Goal: Task Accomplishment & Management: Manage account settings

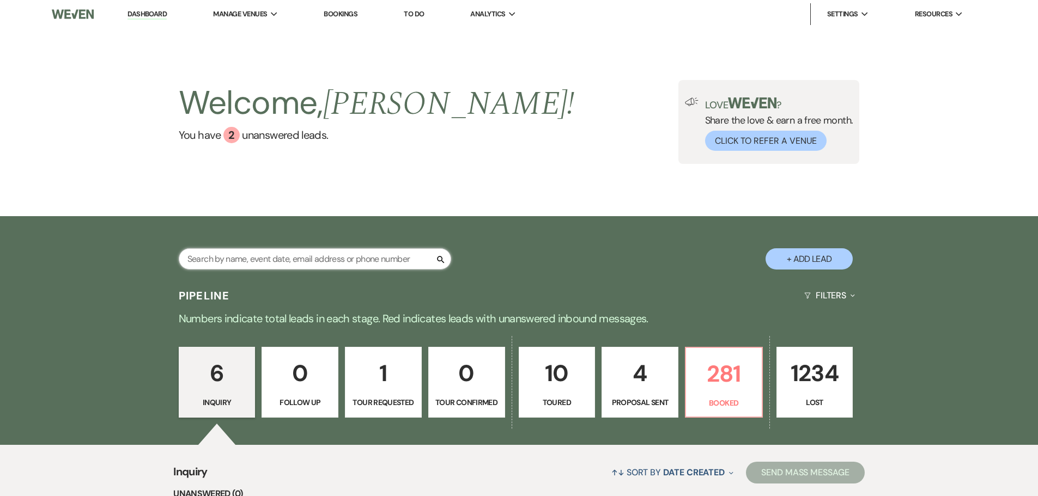
click at [372, 260] on input "text" at bounding box center [315, 258] width 272 height 21
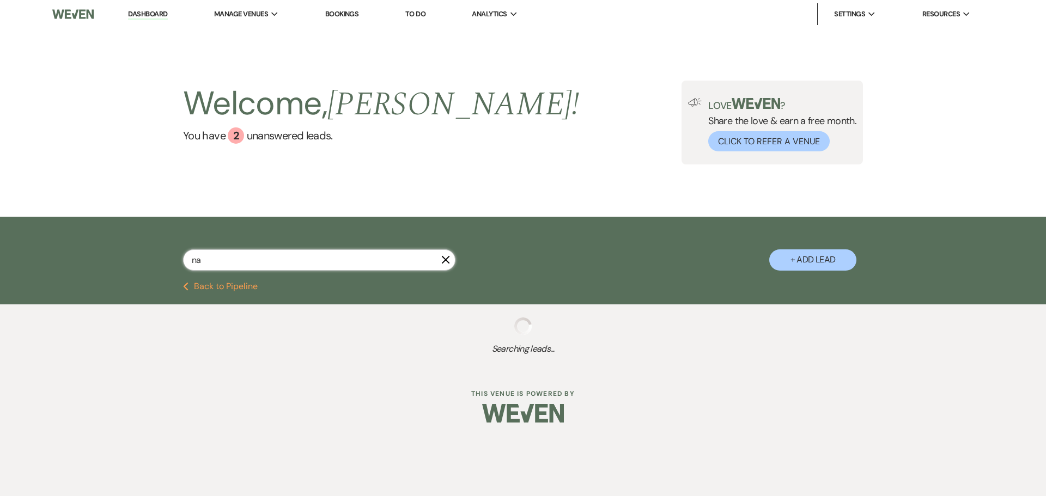
type input "n"
select select "5"
select select "8"
select select "5"
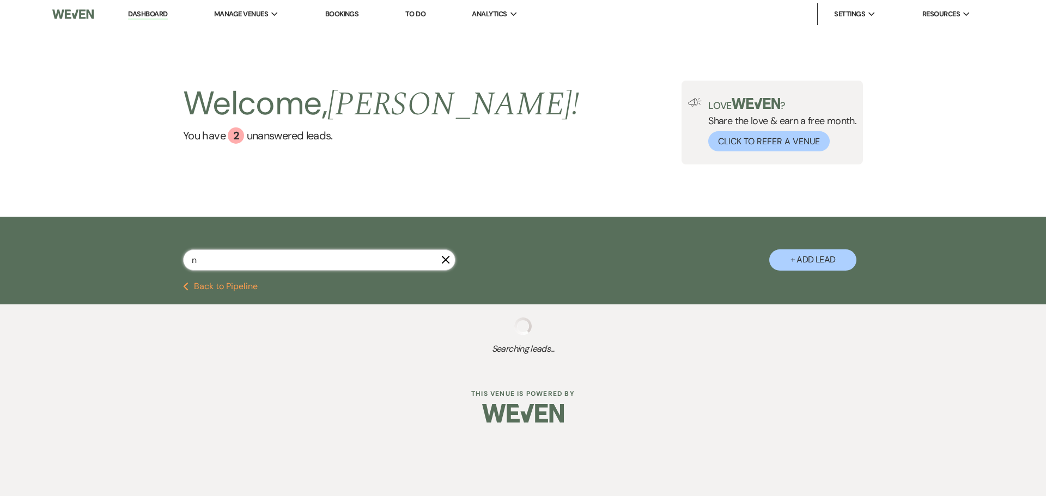
select select "8"
select select "5"
select select "8"
select select "7"
select select "8"
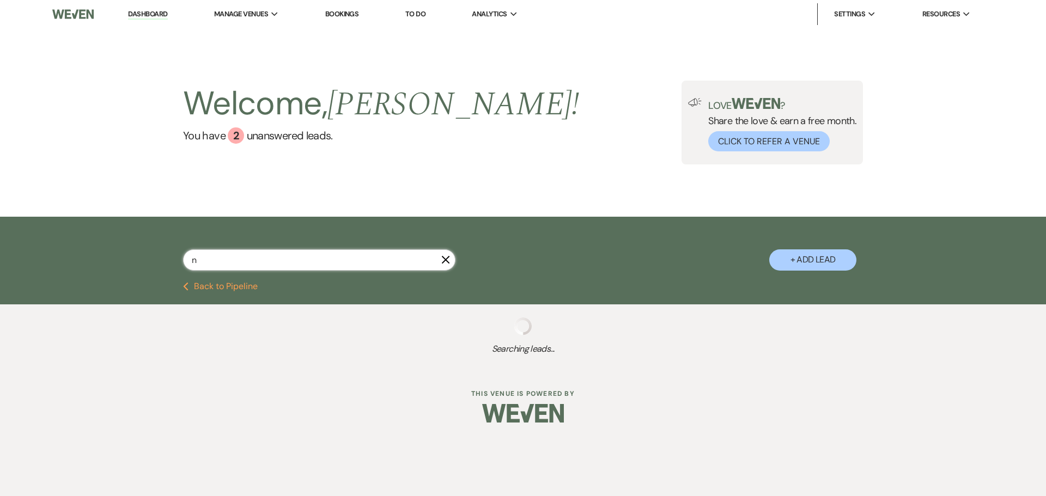
select select "5"
select select "8"
select select "5"
select select "8"
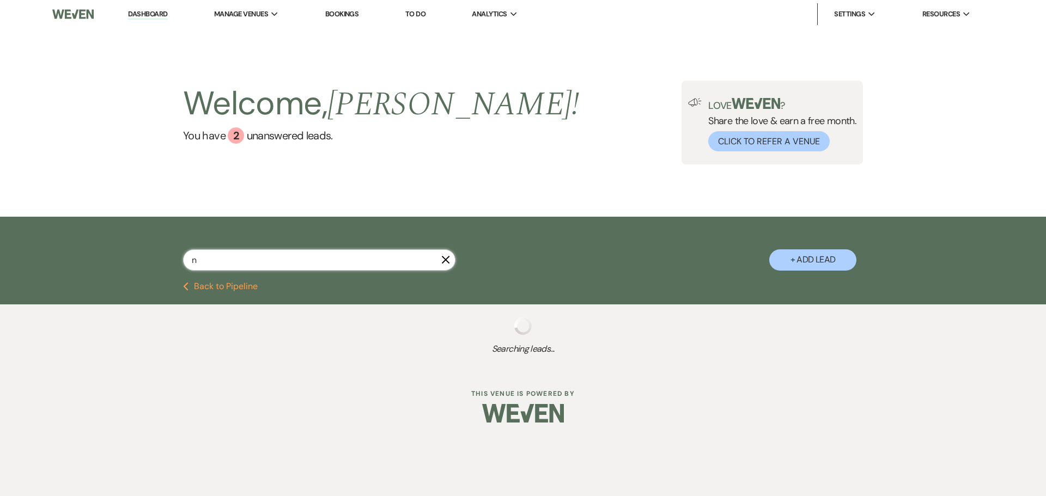
select select "5"
select select "8"
select select "6"
select select "8"
select select "5"
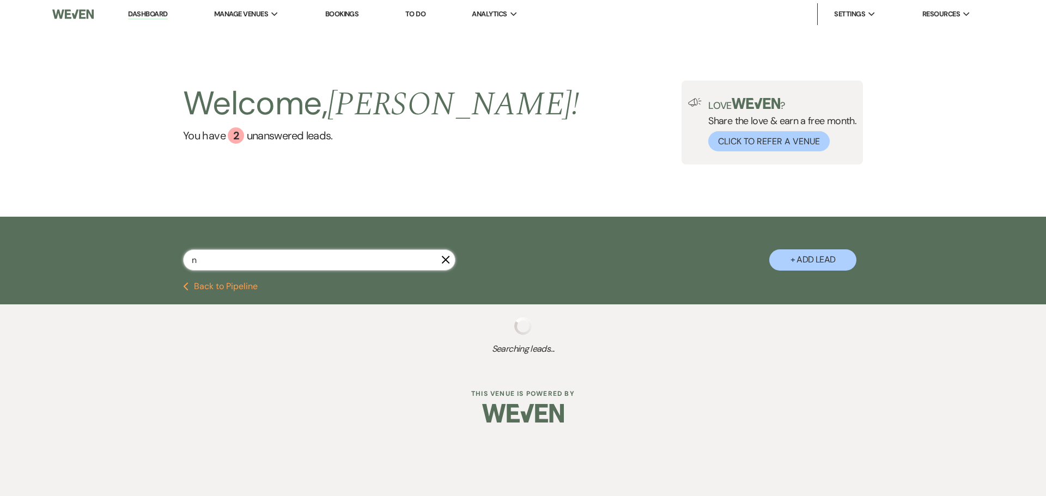
select select "8"
select select "5"
select select "8"
select select "5"
select select "8"
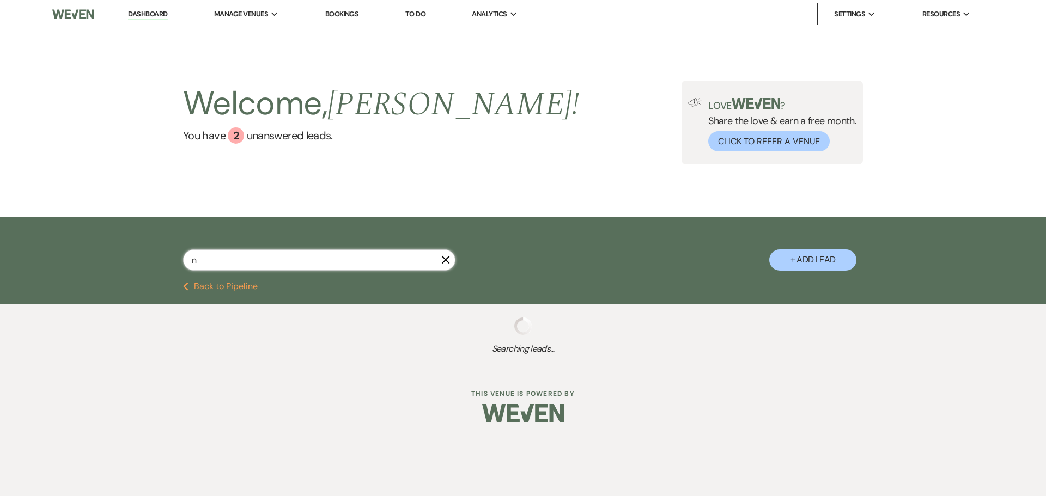
select select "5"
select select "8"
select select "5"
select select "8"
select select "5"
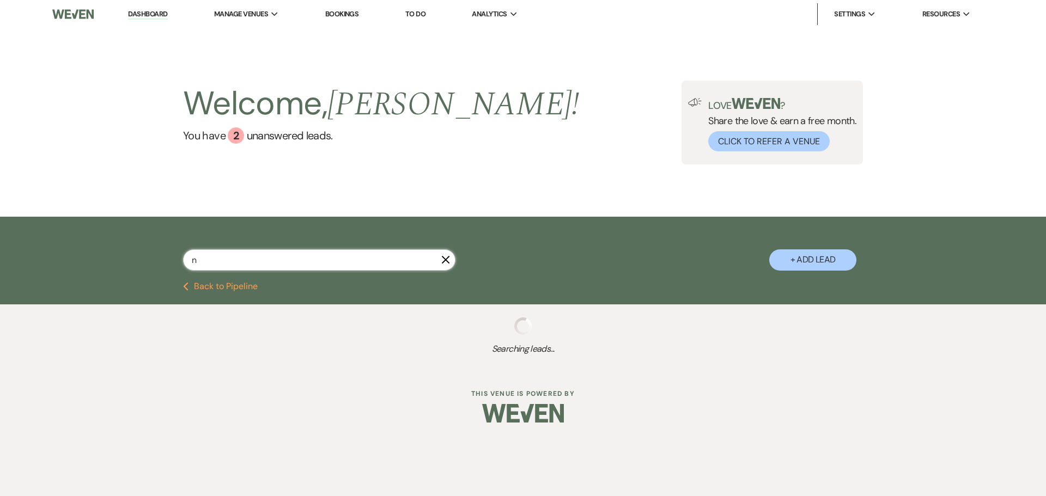
select select "8"
select select "4"
select select "8"
select select "5"
select select "8"
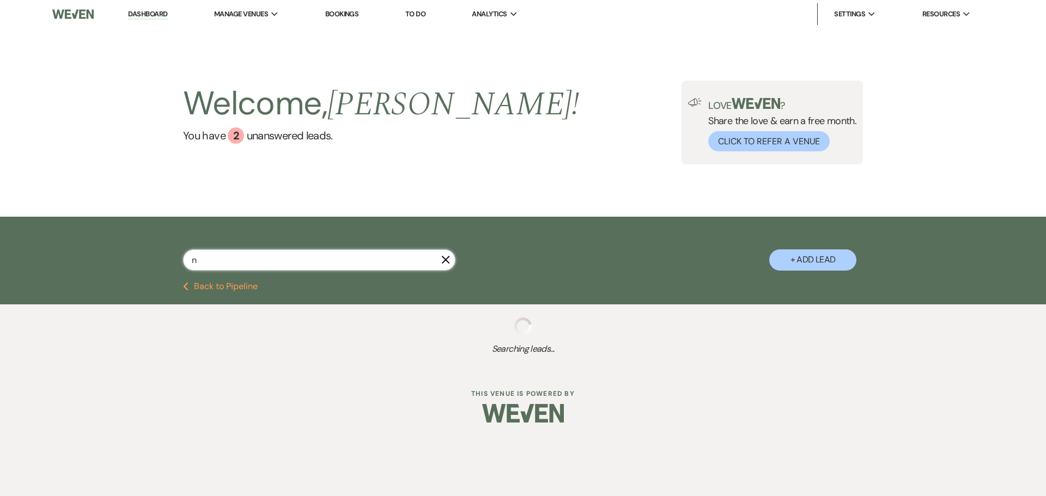
select select "5"
select select "8"
select select "5"
select select "8"
select select "5"
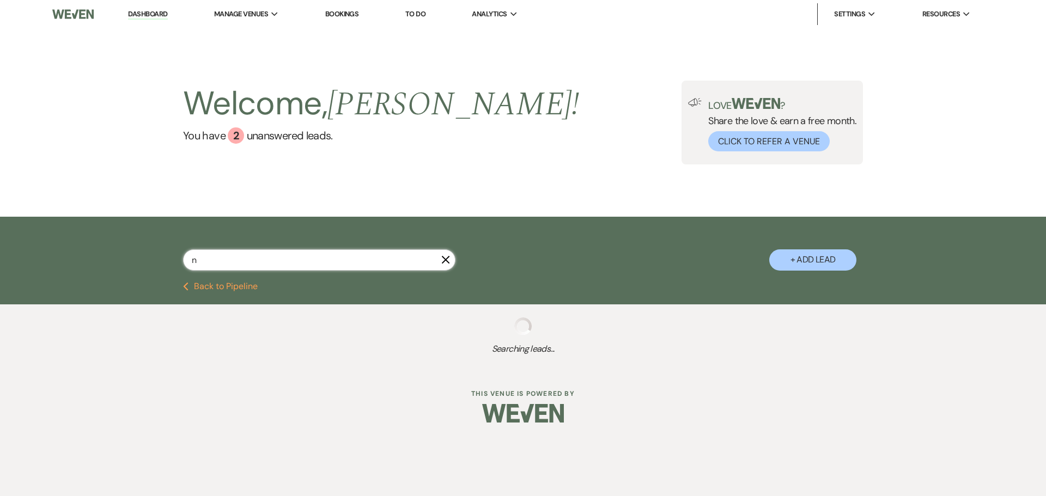
select select "8"
select select "6"
select select "8"
select select "5"
select select "8"
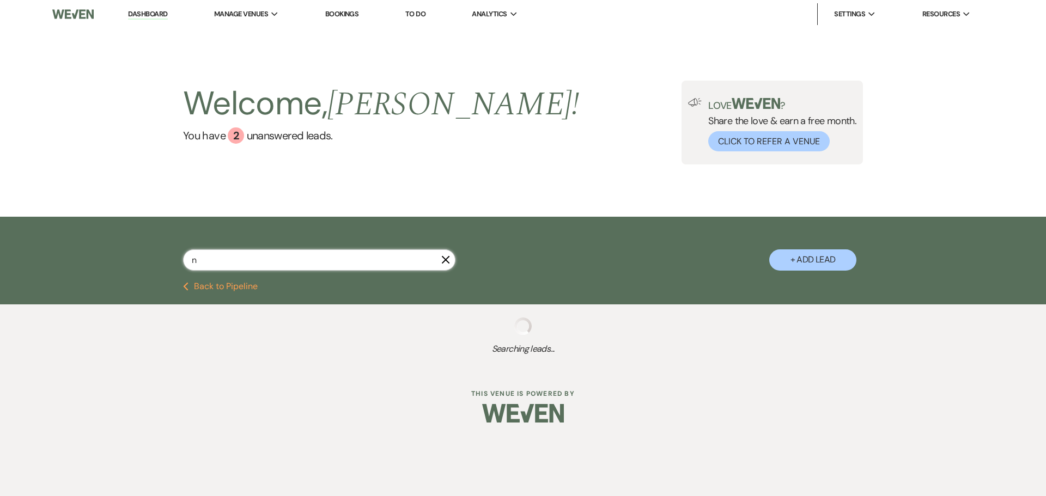
select select "5"
select select "8"
select select "7"
select select "8"
select select "5"
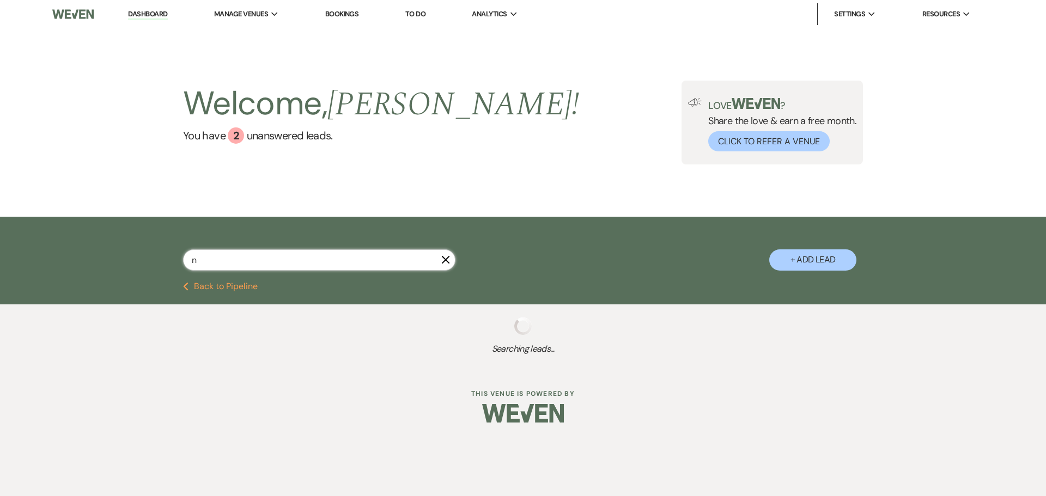
select select "8"
select select "5"
select select "8"
select select "10"
select select "8"
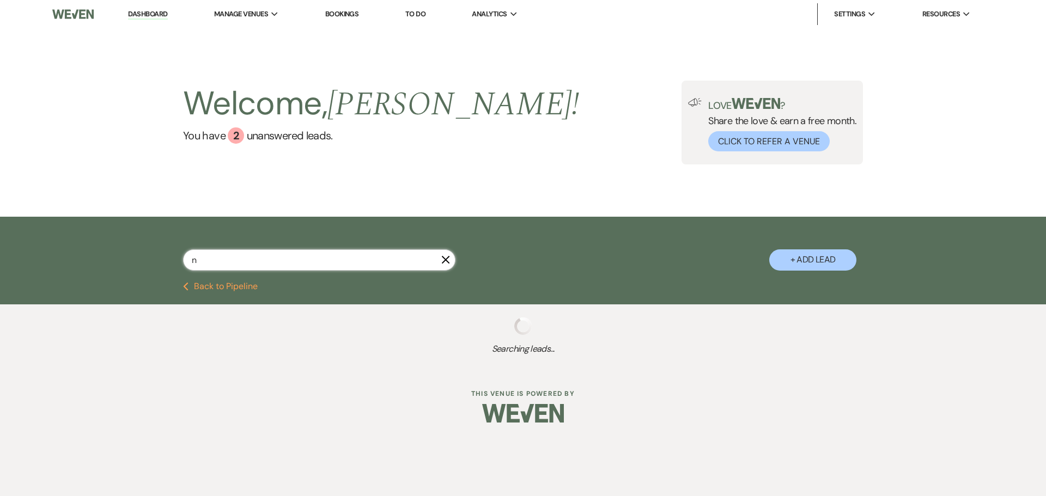
select select "5"
select select "8"
select select "10"
select select "8"
select select "5"
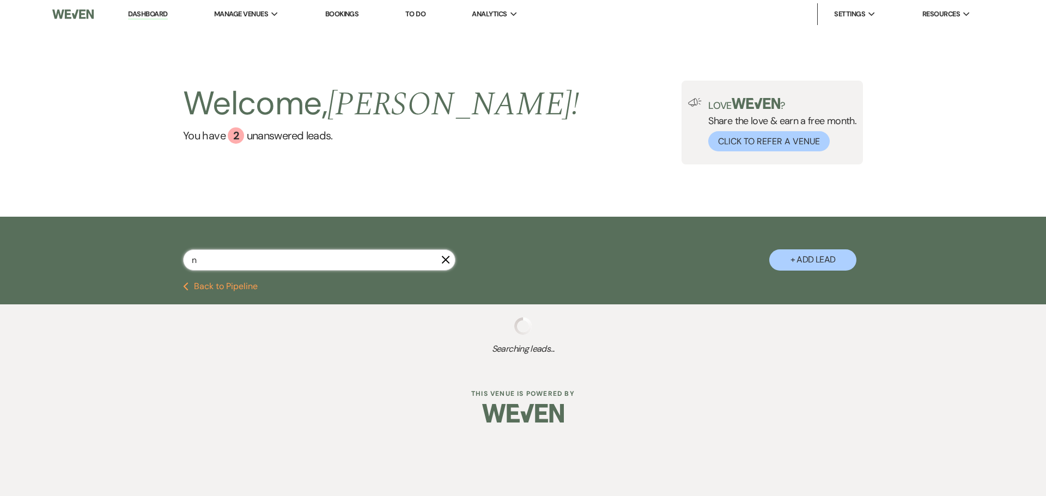
select select "8"
select select "6"
select select "8"
select select "5"
select select "8"
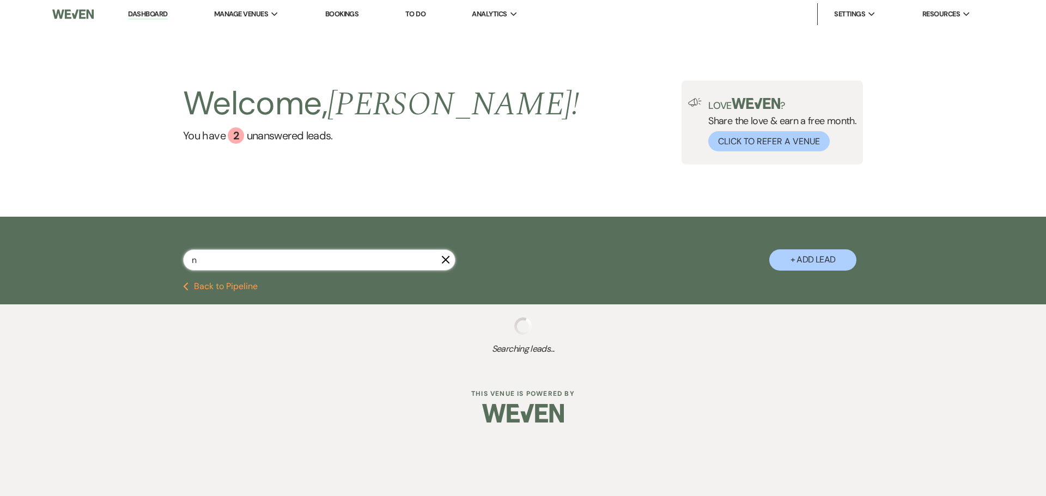
select select "5"
select select "8"
select select "5"
select select "8"
select select "5"
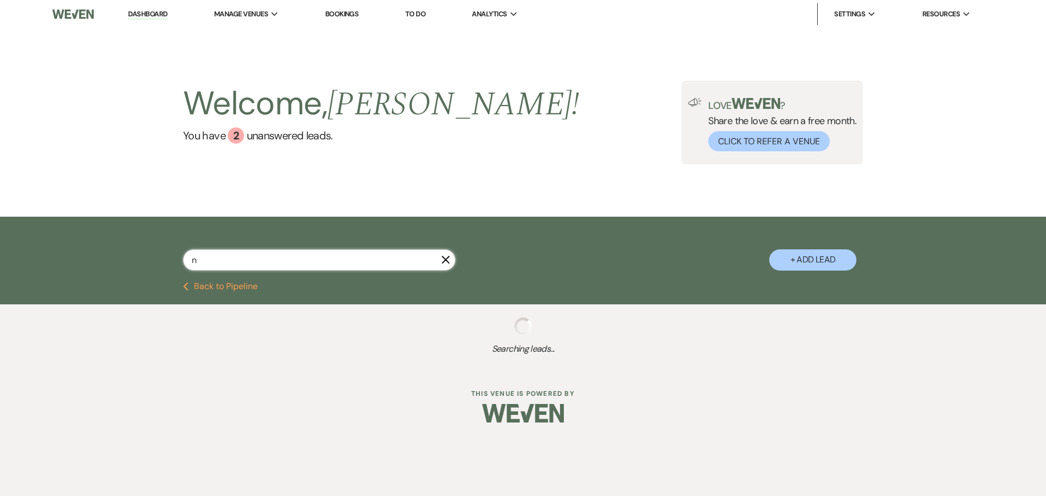
select select "8"
select select "5"
select select "8"
select select "3"
select select "8"
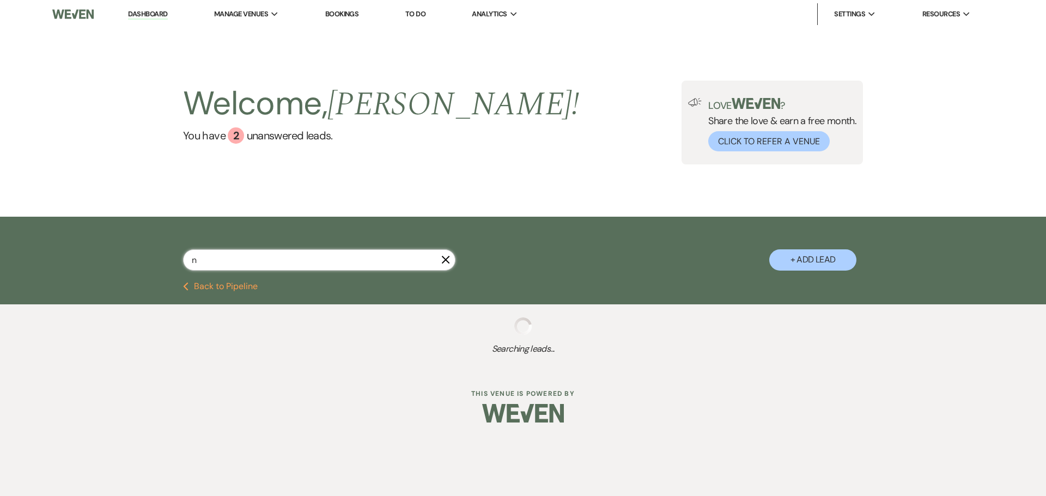
select select "5"
select select "8"
select select "5"
select select "8"
select select "1"
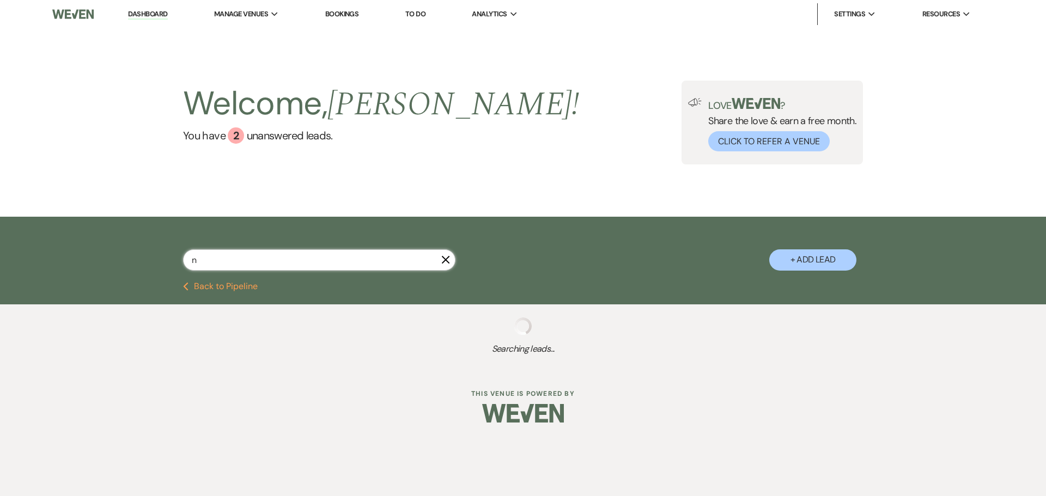
select select "8"
select select "7"
select select "8"
select select "1"
select select "8"
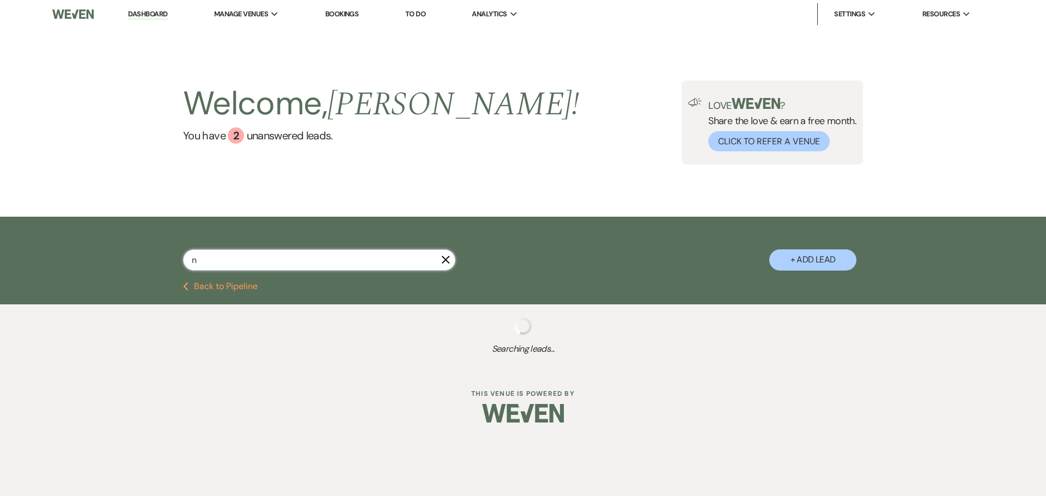
select select "5"
select select "8"
select select "5"
select select "8"
select select "5"
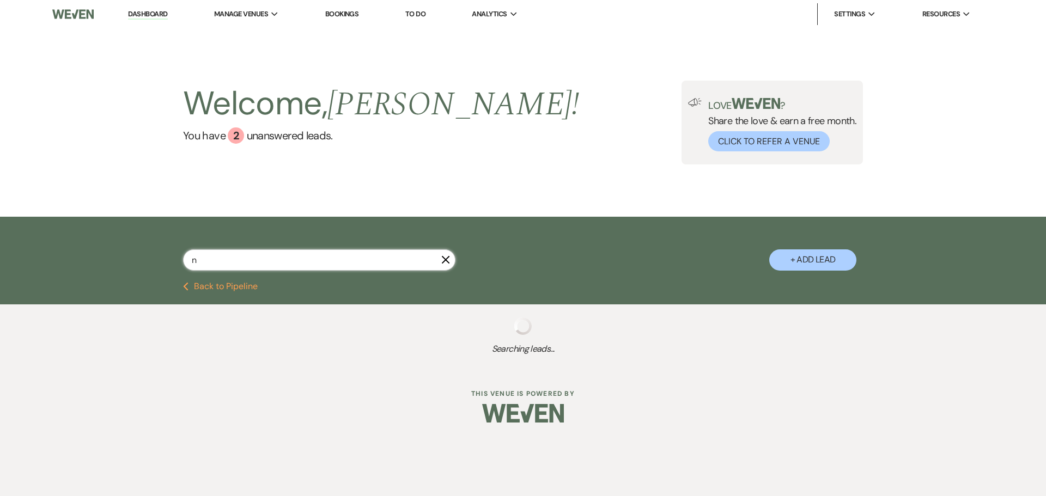
select select "8"
select select "5"
select select "8"
select select "5"
select select "8"
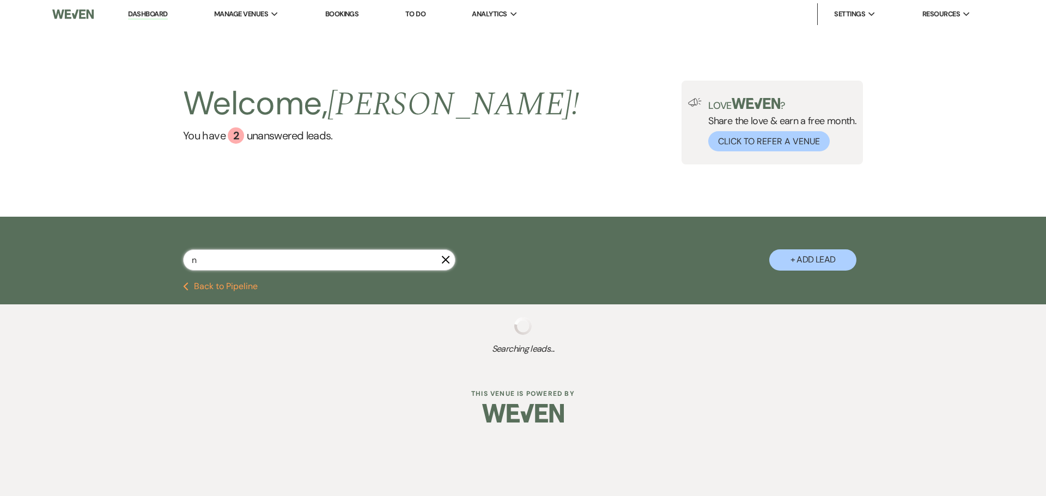
select select "5"
select select "8"
select select "5"
select select "8"
select select "5"
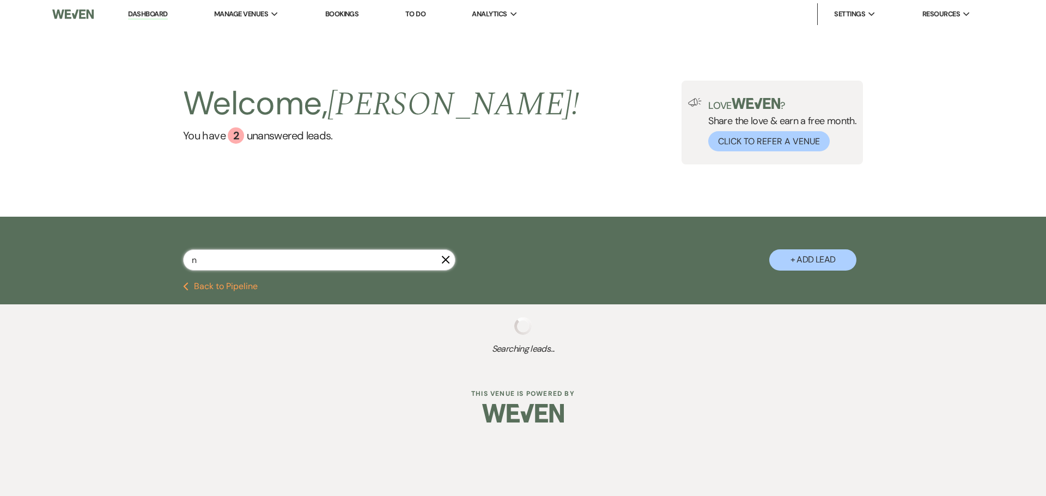
select select "8"
select select "5"
select select "8"
select select "5"
select select "8"
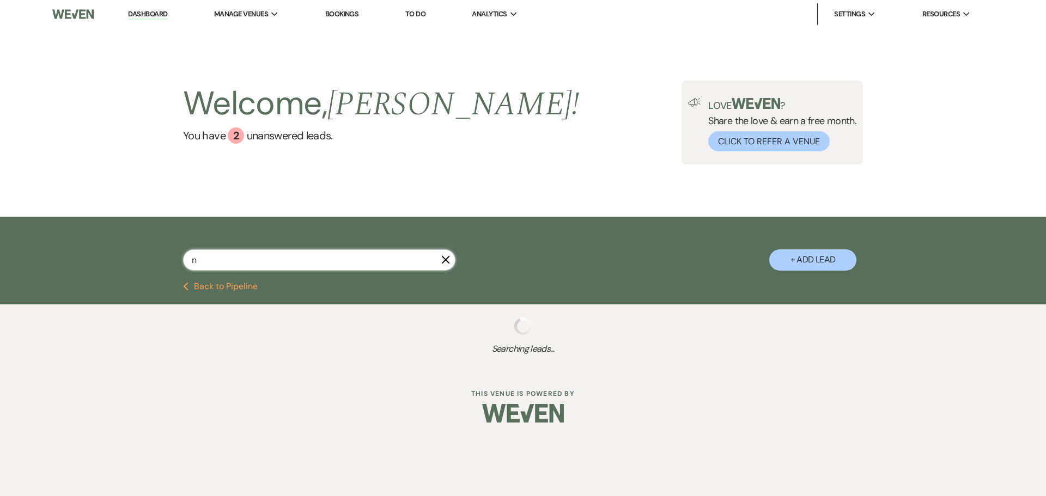
select select "5"
select select "8"
select select "5"
select select "8"
select select "1"
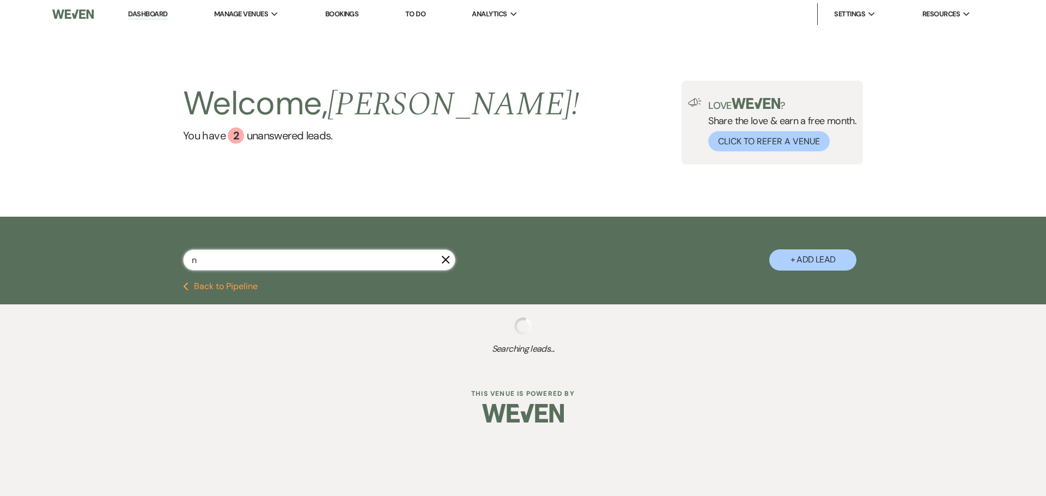
select select "8"
select select "4"
select select "8"
select select "5"
select select "8"
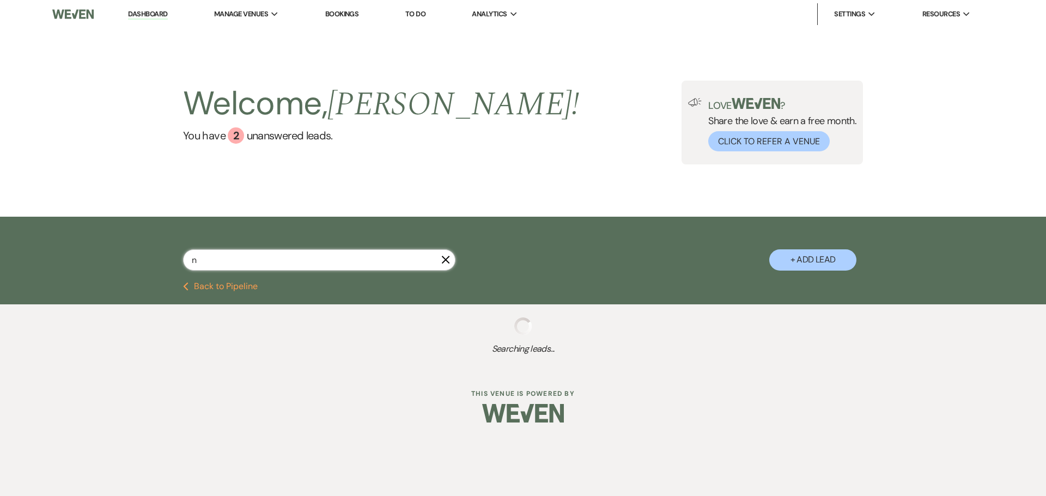
select select "5"
select select "8"
select select "10"
select select "8"
select select "5"
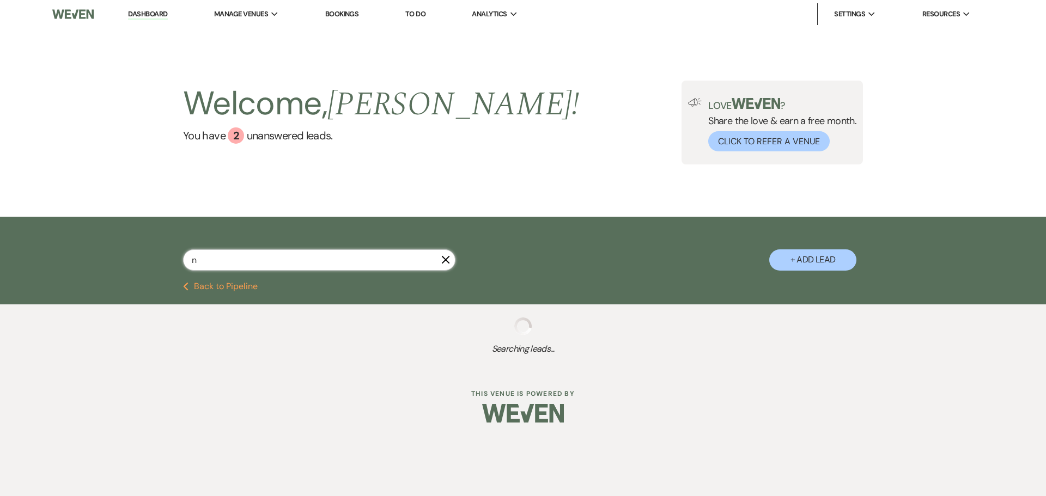
select select "8"
select select "5"
select select "8"
select select "5"
select select "8"
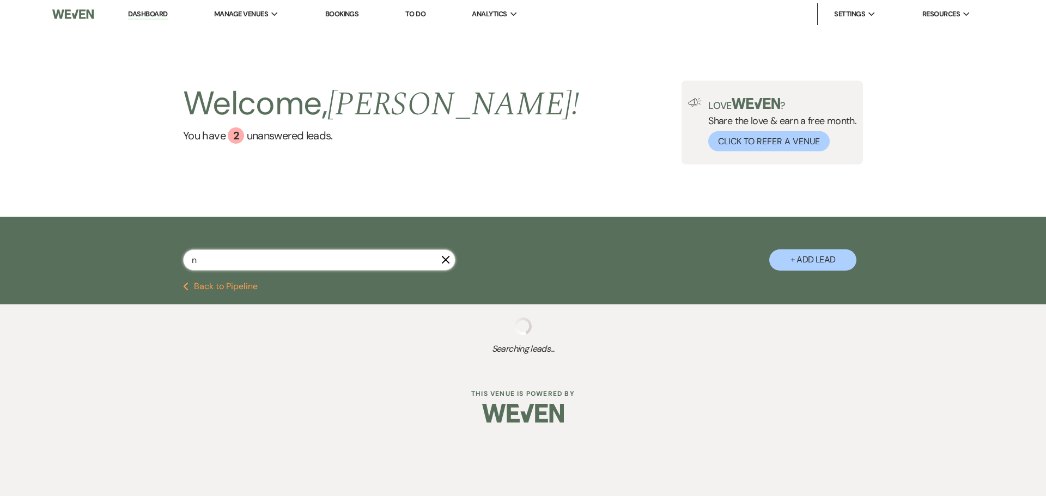
select select "5"
select select "8"
select select "5"
select select "8"
select select "5"
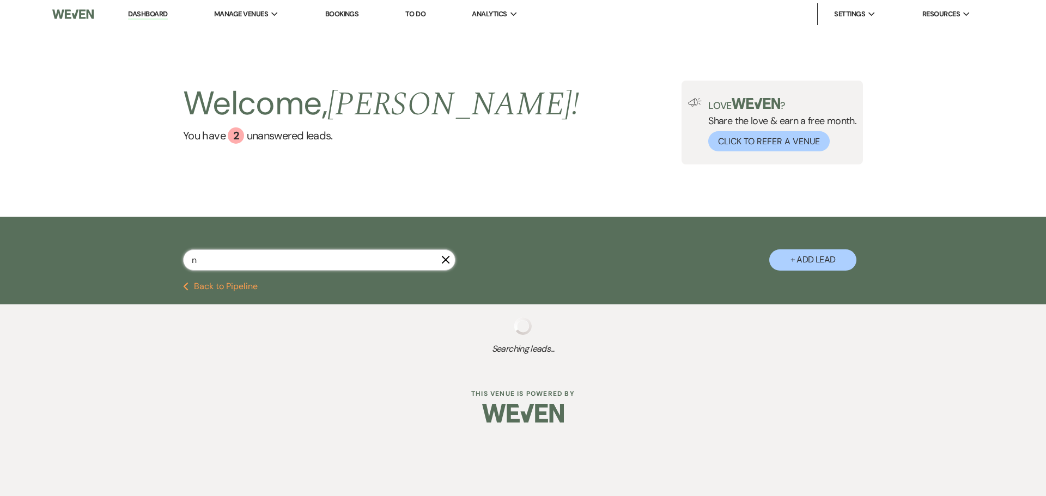
select select "8"
select select "6"
select select "8"
select select "5"
select select "8"
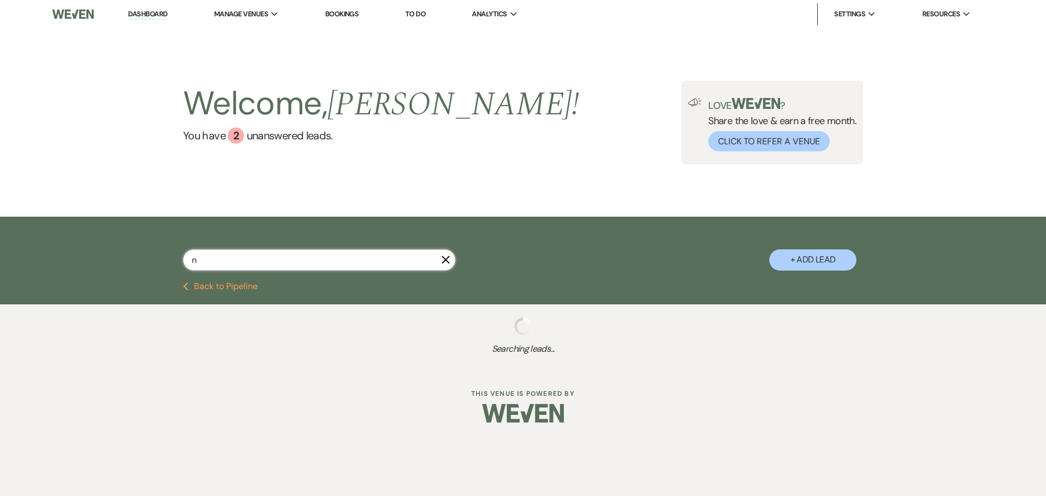
select select "6"
select select "8"
select select "5"
select select "8"
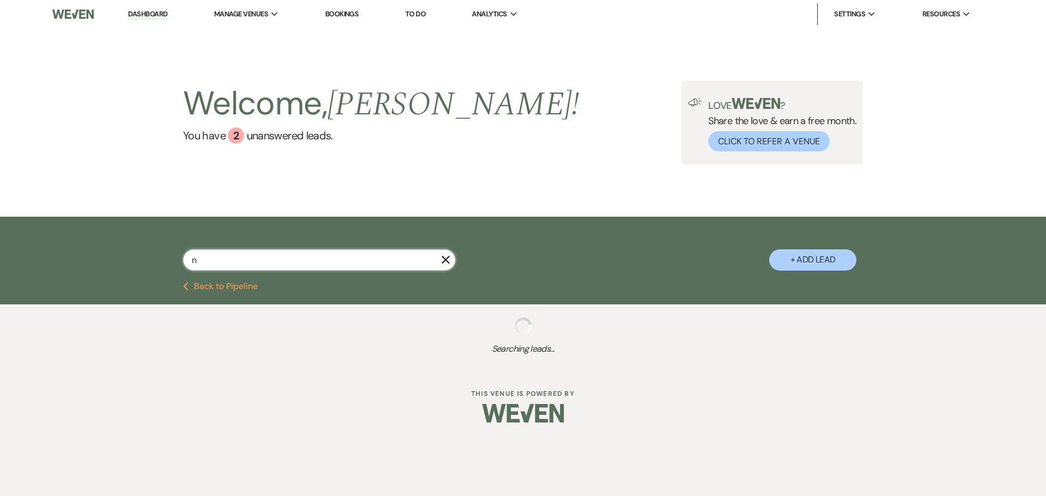
select select "5"
select select "8"
select select "5"
select select "8"
select select "6"
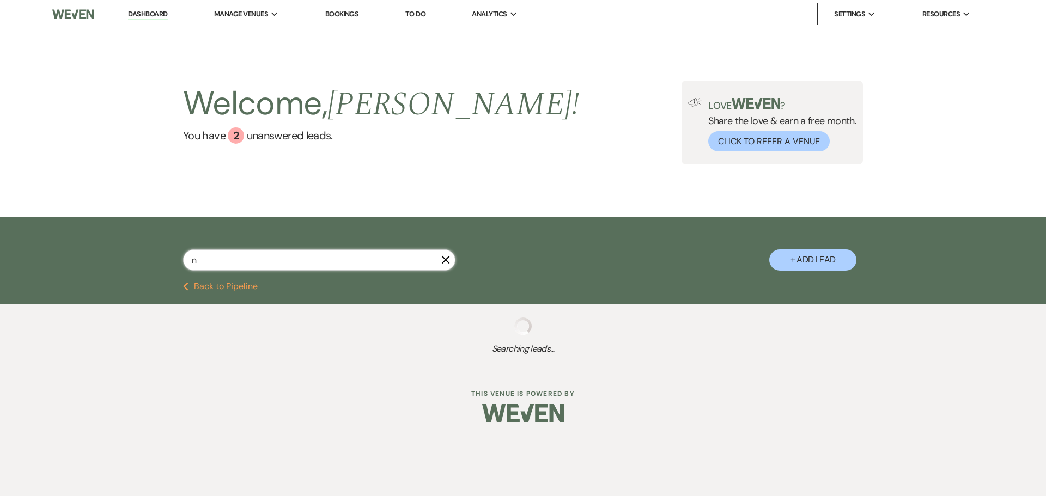
select select "8"
select select "5"
select select "8"
select select "5"
select select "8"
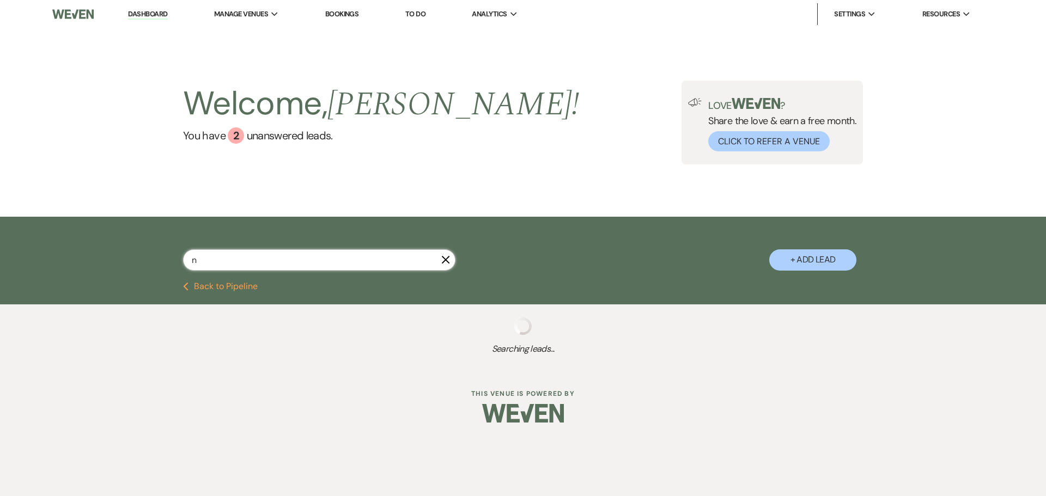
select select "6"
select select "8"
select select "5"
select select "8"
select select "5"
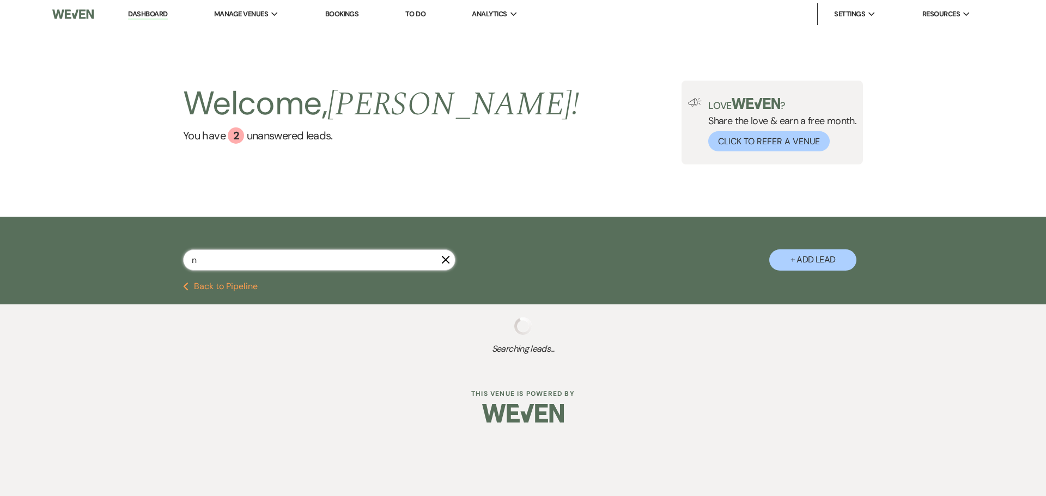
select select "8"
select select "6"
select select "8"
select select "3"
select select "8"
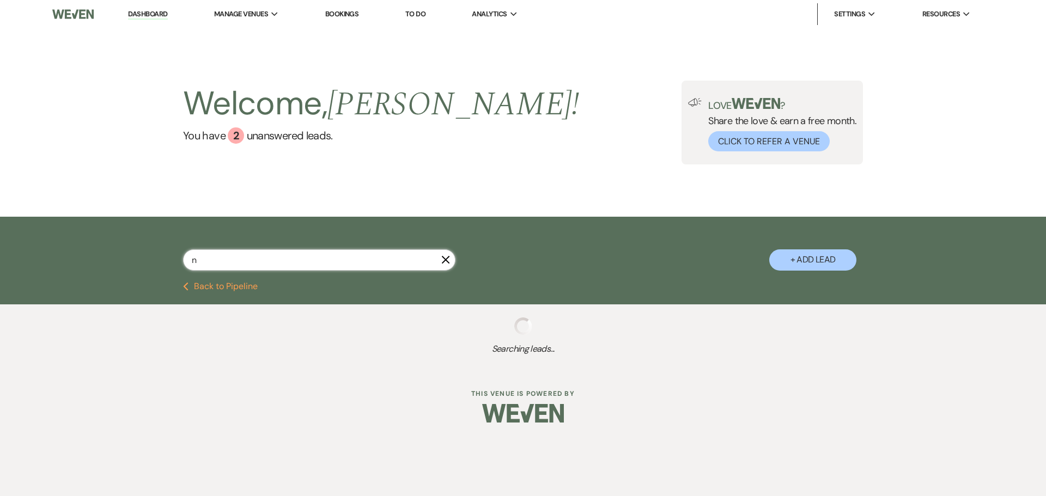
select select "5"
select select "8"
select select "11"
select select "8"
select select "5"
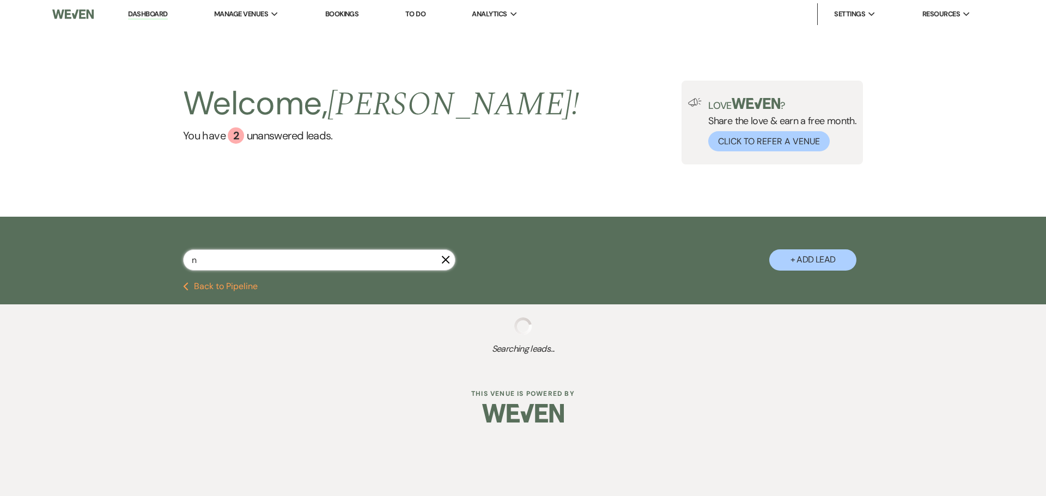
select select "8"
select select "5"
select select "8"
select select "5"
select select "8"
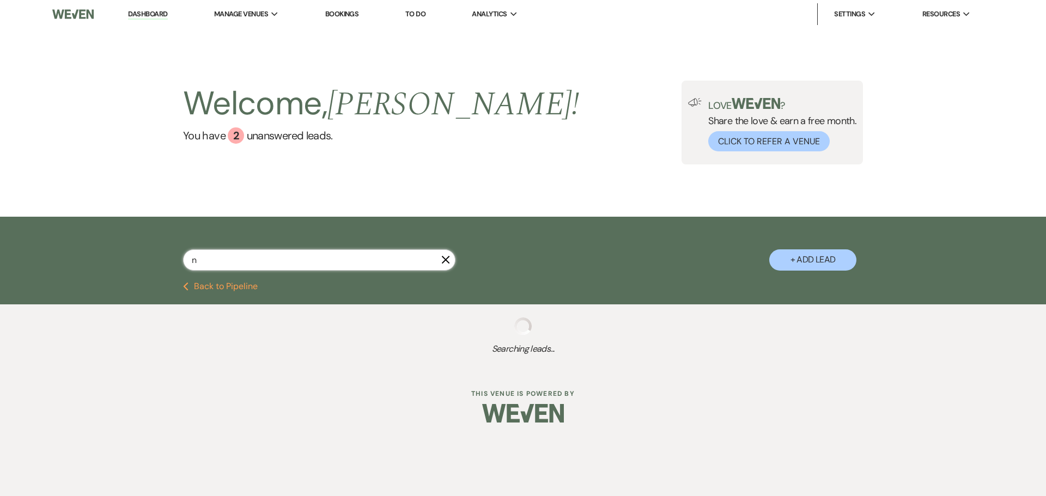
select select "5"
select select "8"
select select "5"
select select "8"
select select "6"
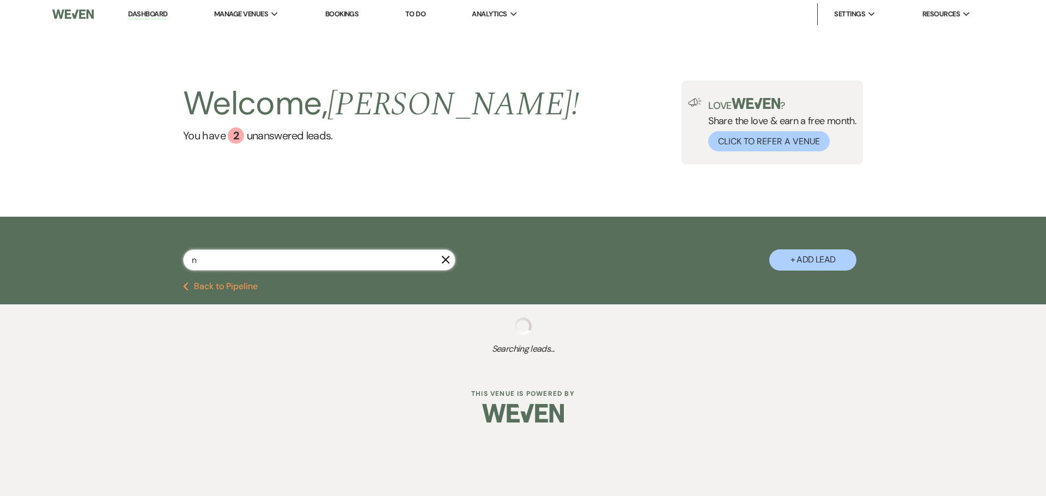
select select "8"
select select "7"
select select "8"
select select "1"
select select "8"
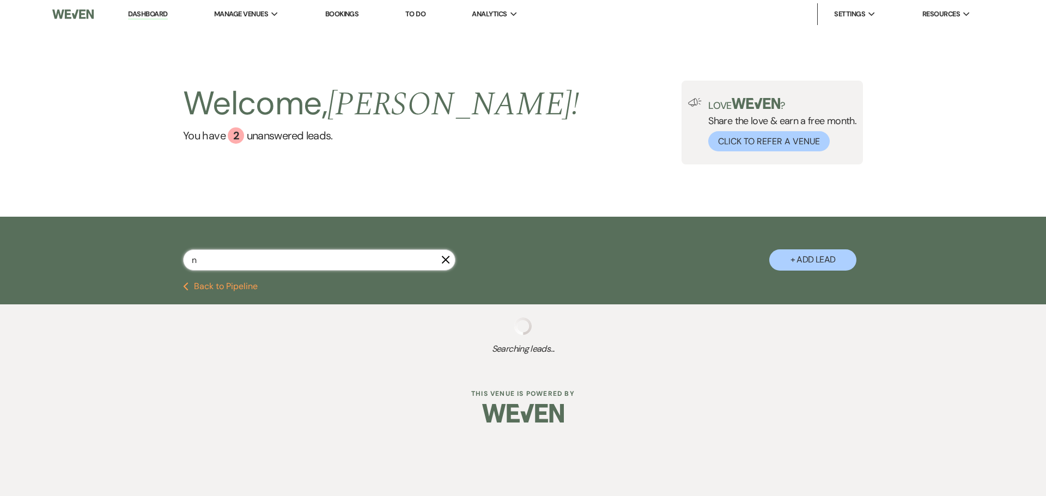
select select "5"
select select "8"
select select "5"
select select "8"
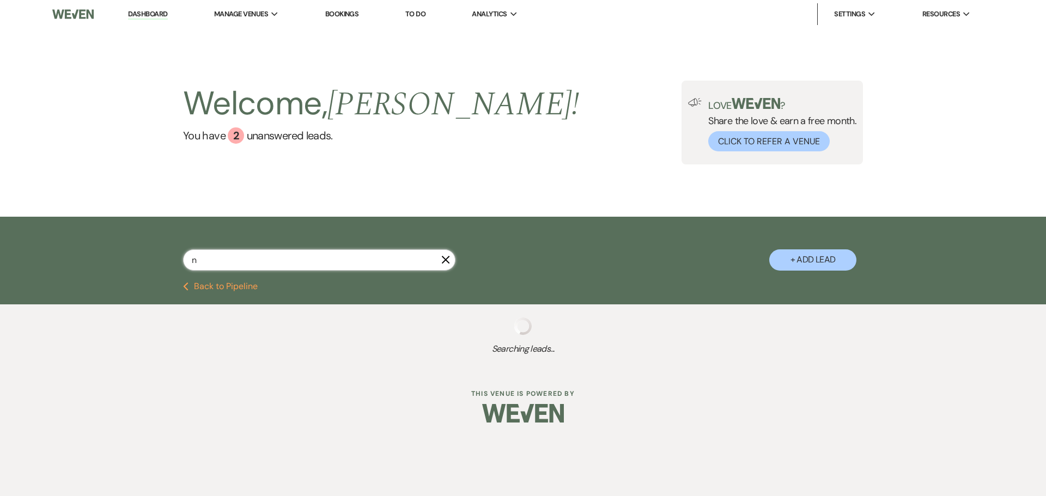
select select "5"
select select "8"
select select "4"
select select "8"
select select "4"
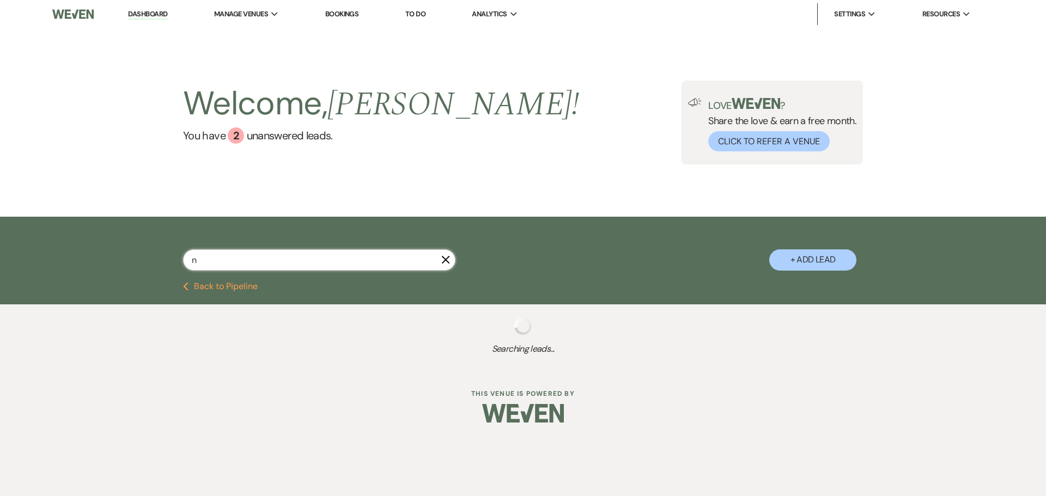
select select "8"
select select "2"
select select "8"
select select "5"
select select "8"
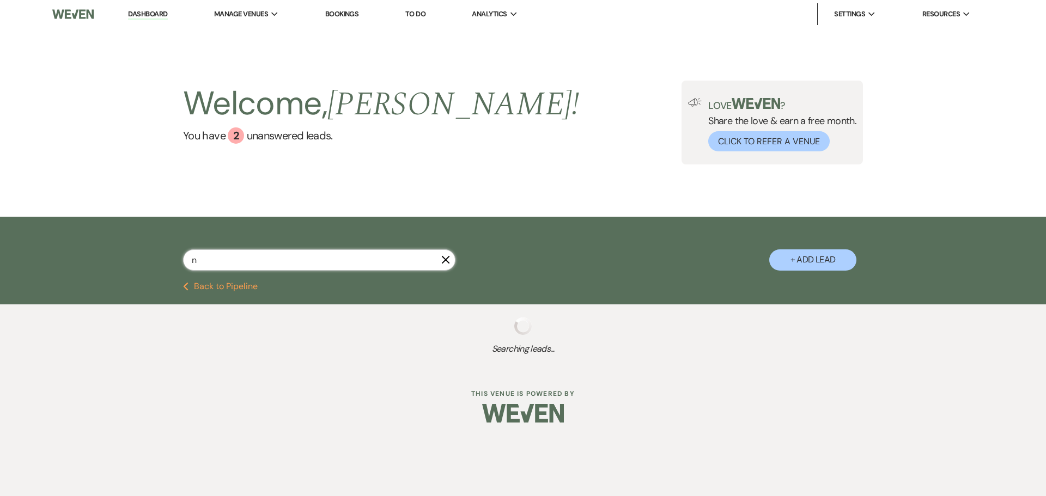
select select "5"
select select "8"
select select "5"
select select "8"
select select "5"
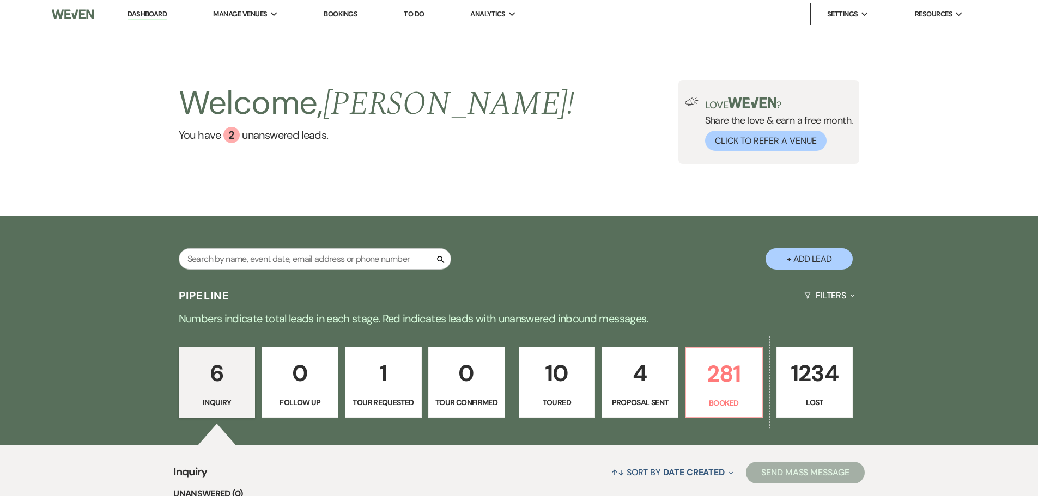
click at [352, 11] on link "Bookings" at bounding box center [341, 13] width 34 height 9
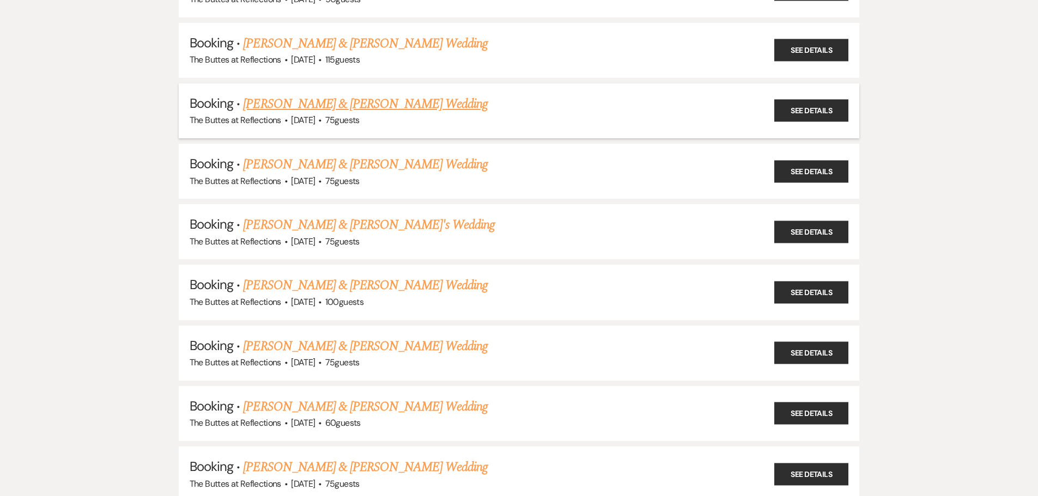
scroll to position [3705, 0]
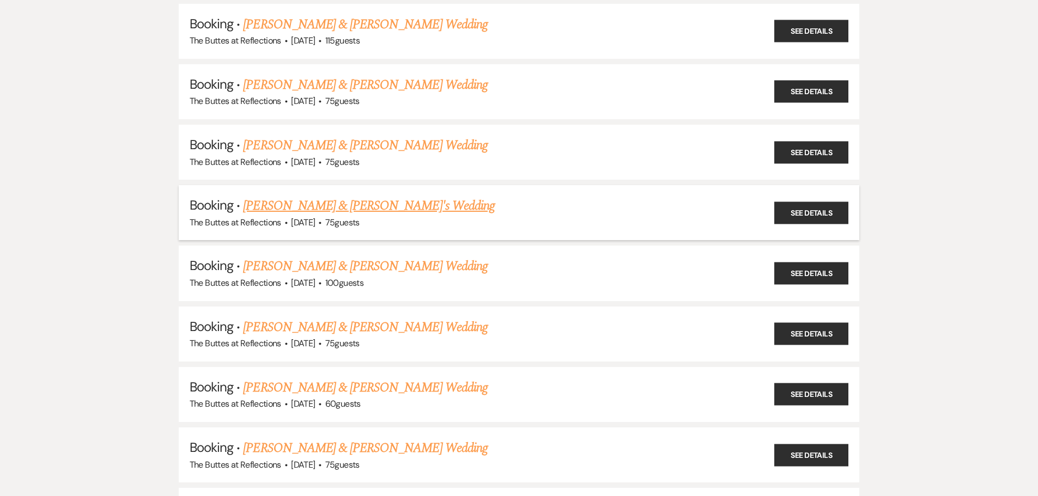
click at [283, 207] on link "Nandini Sodhi & Nicholas MishKriz's Wedding" at bounding box center [369, 206] width 252 height 20
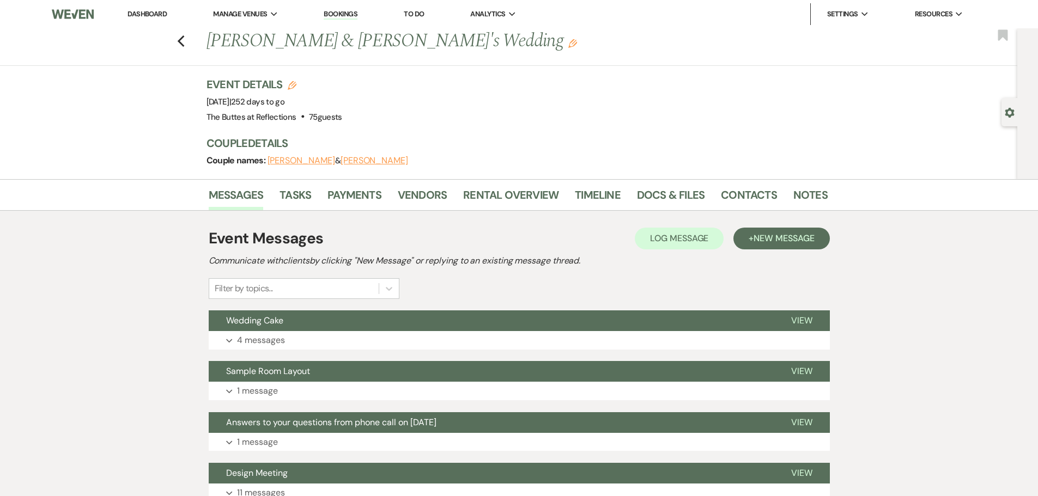
click at [142, 11] on link "Dashboard" at bounding box center [146, 13] width 39 height 9
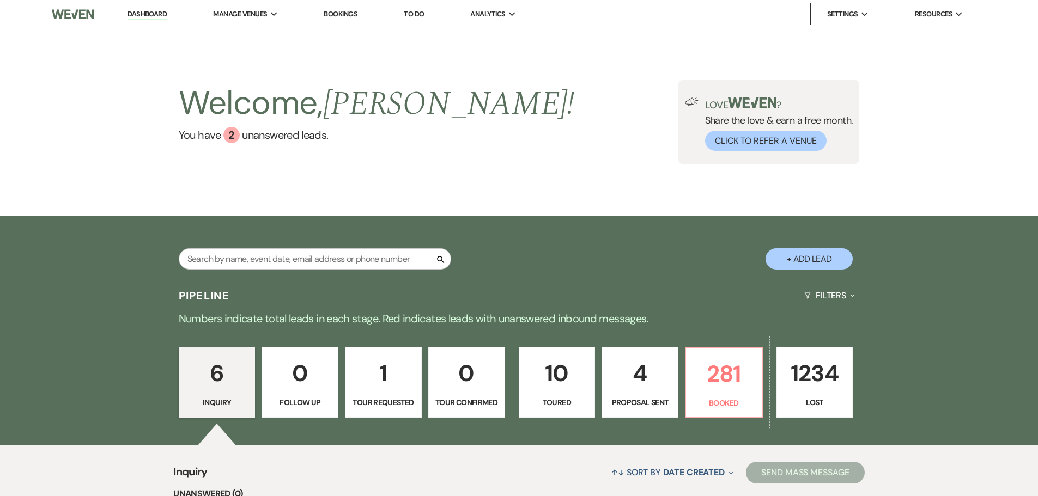
click at [147, 186] on div "Welcome, Sheila ! You have 2 unanswered lead s . Love ? Share the love & earn a…" at bounding box center [519, 122] width 1038 height 188
click at [151, 16] on link "Dashboard" at bounding box center [146, 14] width 39 height 10
click at [370, 264] on input "text" at bounding box center [315, 258] width 272 height 21
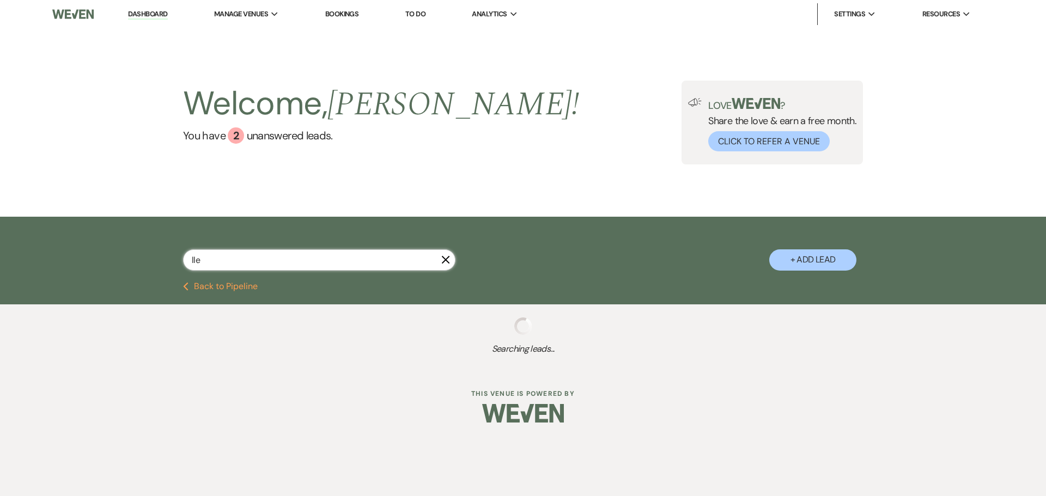
type input "ll"
select select "8"
select select "5"
select select "8"
select select "5"
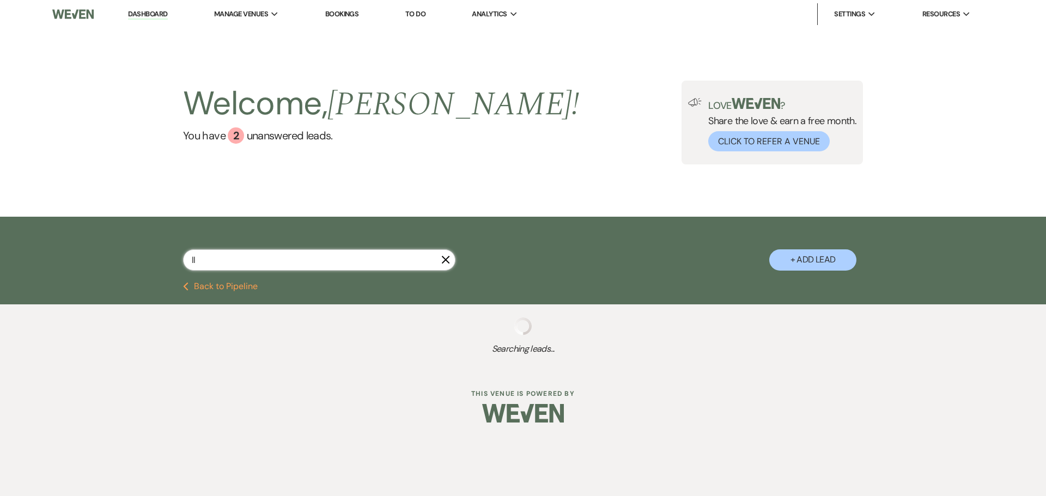
select select "8"
select select "5"
select select "8"
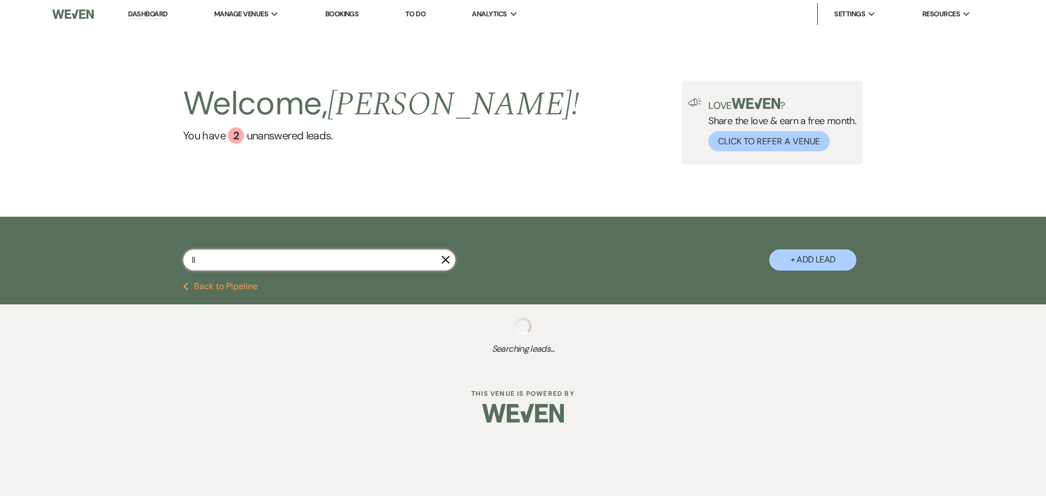
select select "5"
select select "8"
select select "5"
select select "8"
select select "5"
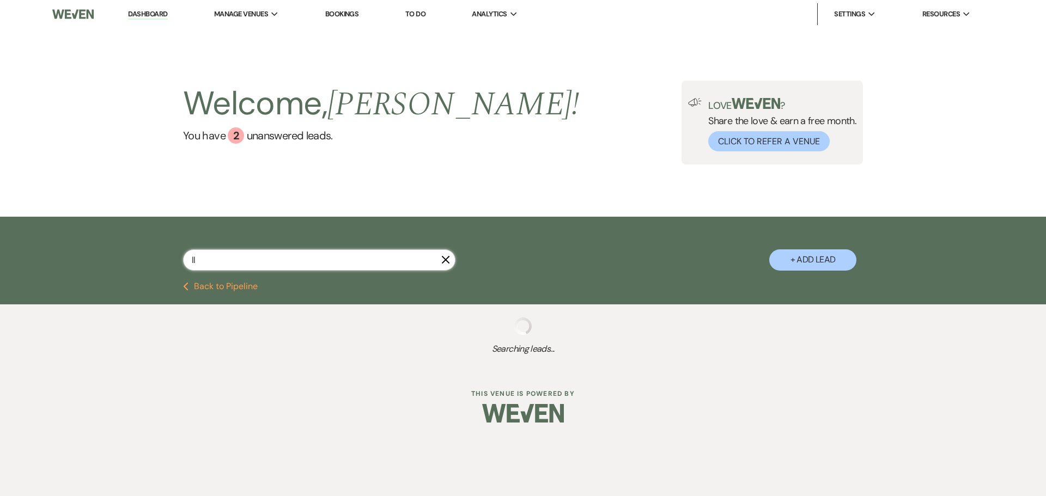
select select "8"
select select "3"
select select "8"
select select "10"
select select "8"
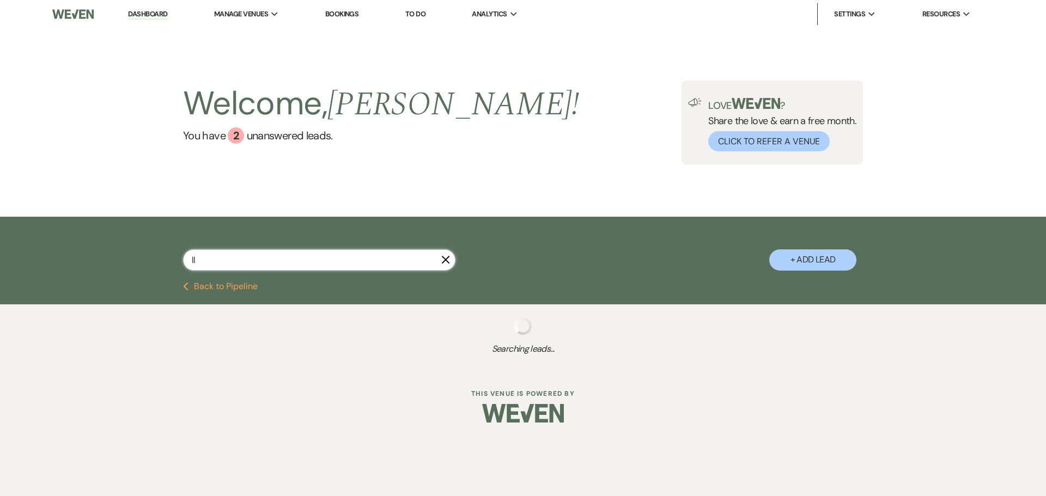
select select "5"
select select "8"
select select "6"
select select "8"
select select "6"
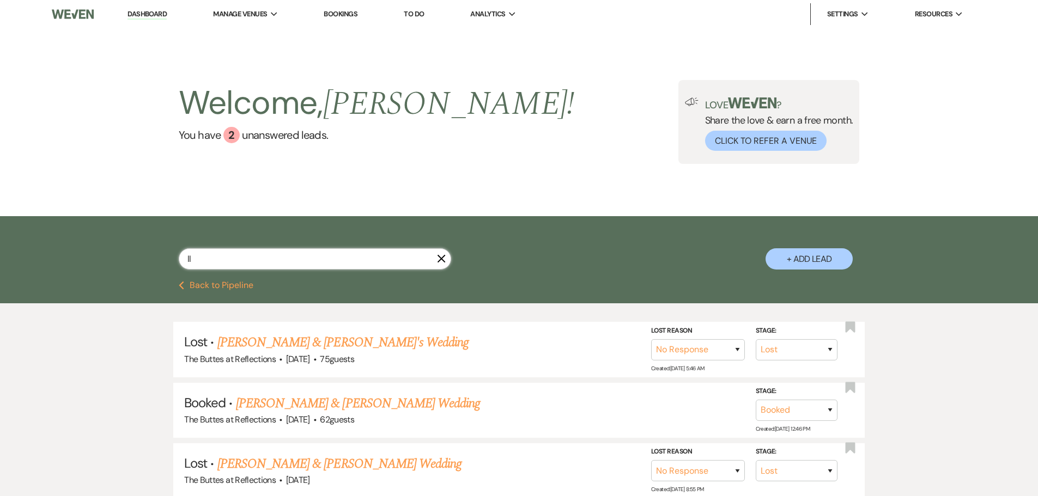
type input "l"
type input "miller"
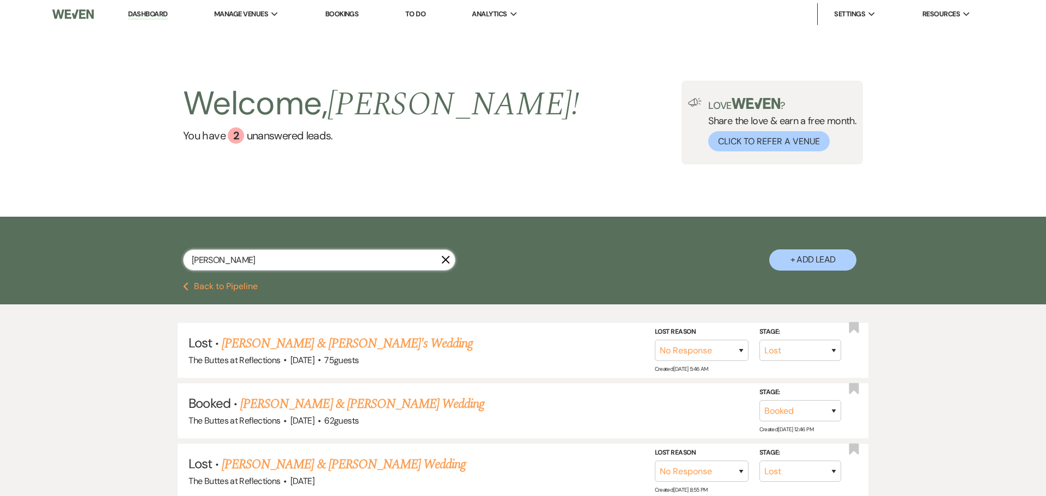
select select "8"
select select "5"
select select "8"
select select "5"
select select "8"
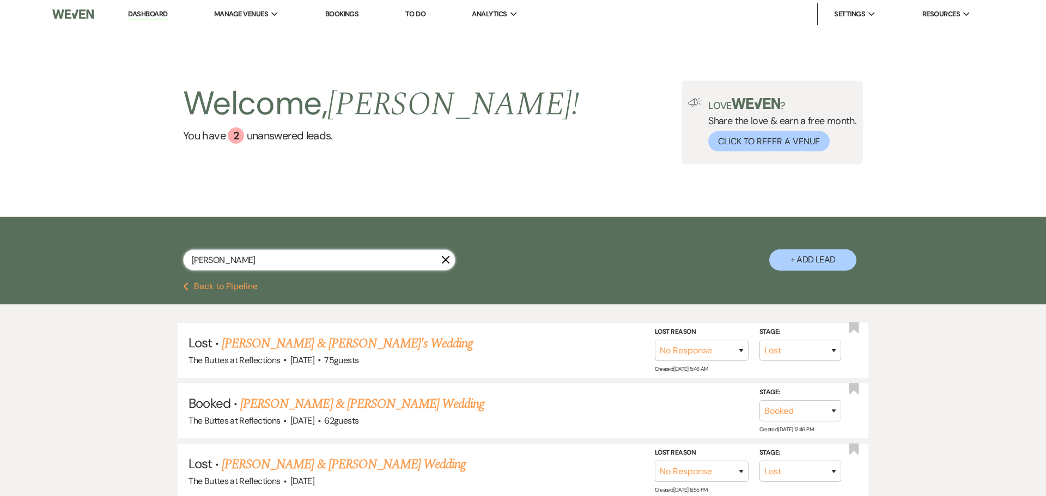
select select "3"
select select "8"
select select "6"
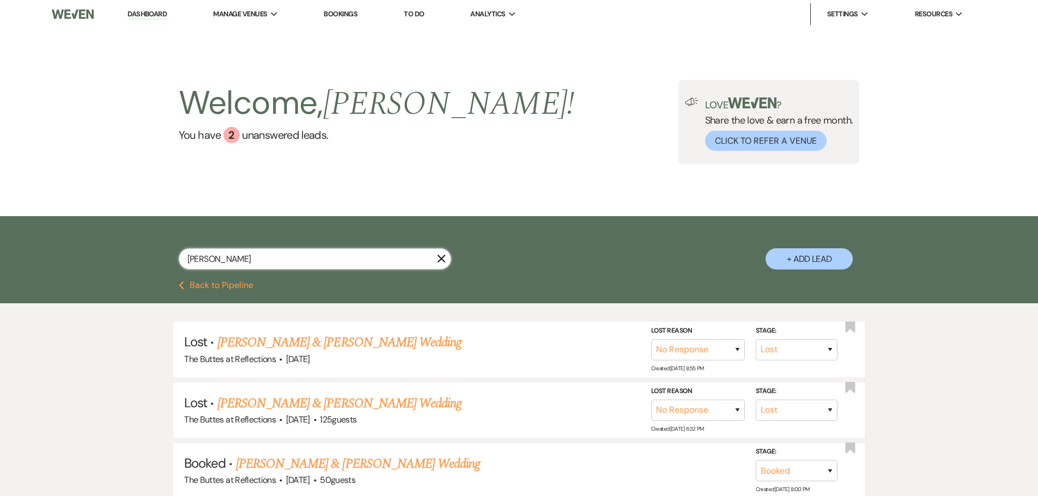
type input "miller"
click at [294, 348] on link "Corbin Miller & Alexandra Rapp's Wedding" at bounding box center [339, 343] width 244 height 20
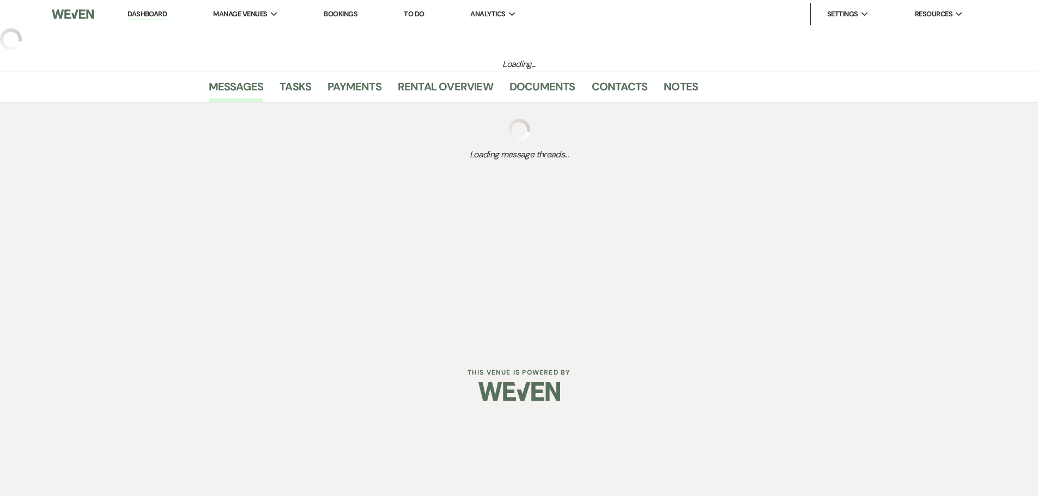
select select "8"
select select "5"
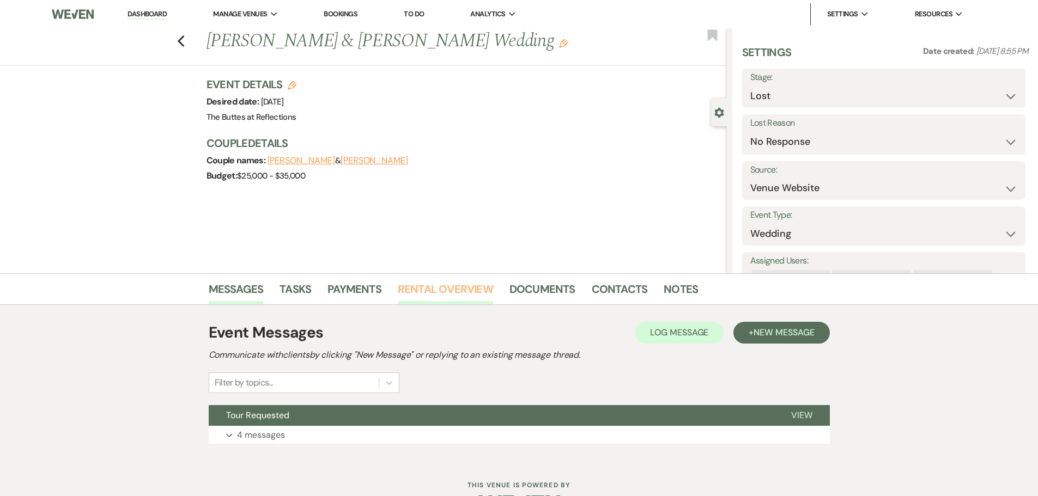
click at [445, 283] on link "Rental Overview" at bounding box center [445, 293] width 95 height 24
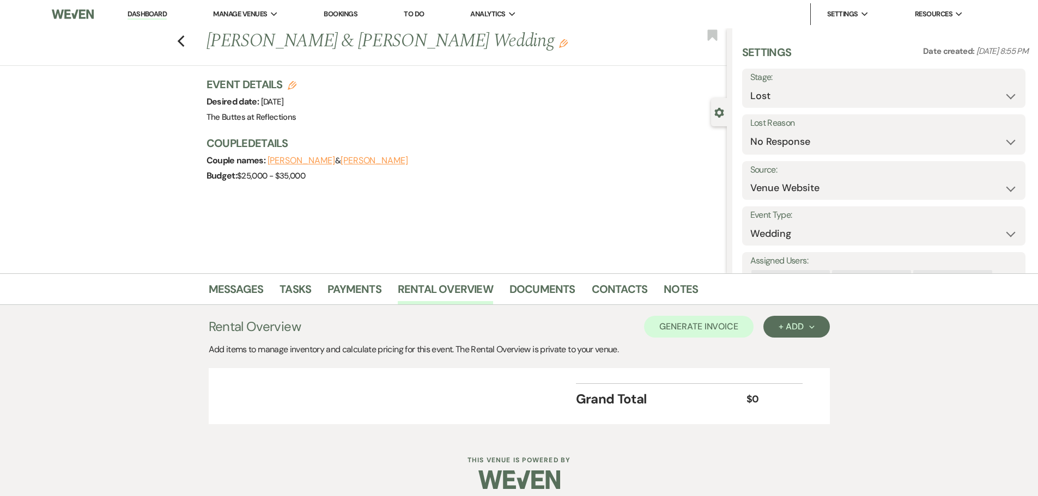
click at [610, 191] on div "Event Details Edit Desired date: Friday, October 31st, 2025 Venue: The Buttes a…" at bounding box center [466, 136] width 520 height 118
click at [184, 40] on icon "Previous" at bounding box center [181, 41] width 8 height 13
select select "8"
select select "5"
select select "8"
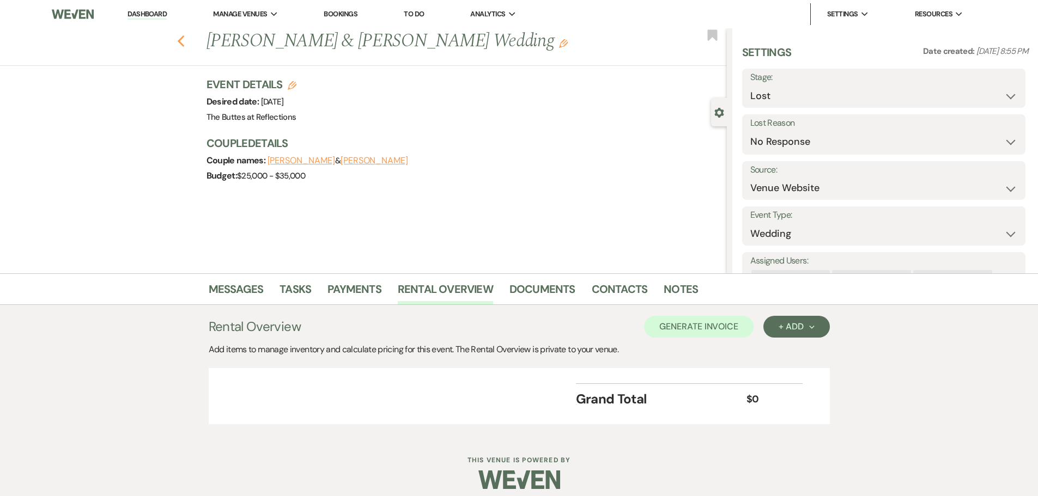
select select "5"
select select "8"
select select "3"
select select "8"
select select "6"
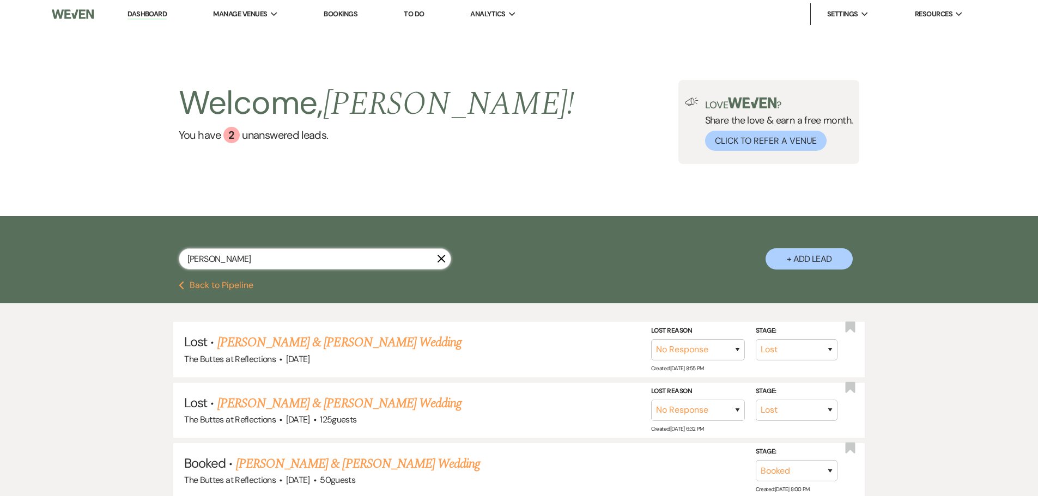
click at [366, 264] on input "miller" at bounding box center [315, 258] width 272 height 21
drag, startPoint x: 363, startPoint y: 259, endPoint x: 181, endPoint y: 275, distance: 182.6
click at [183, 275] on div "miller X" at bounding box center [315, 263] width 272 height 30
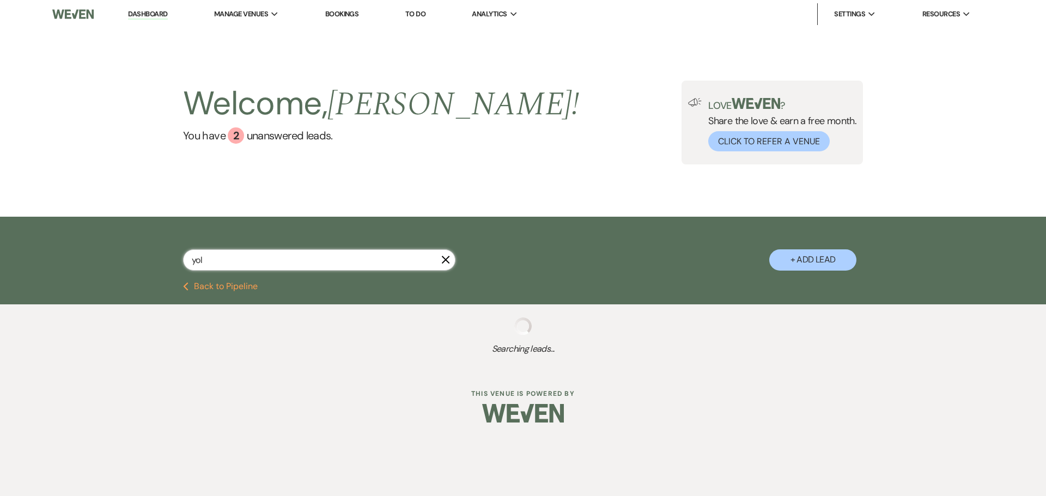
type input "yolv"
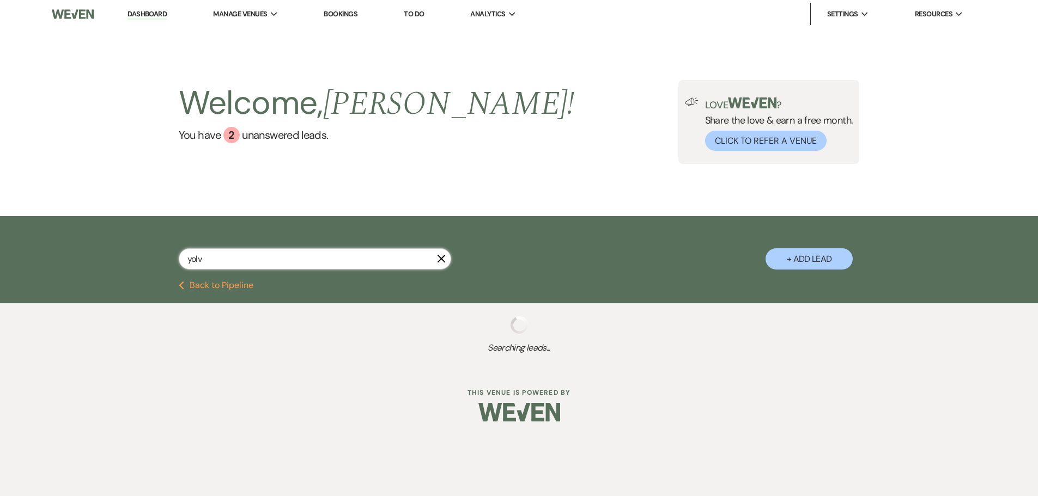
select select "8"
select select "10"
select select "8"
select select "5"
select select "8"
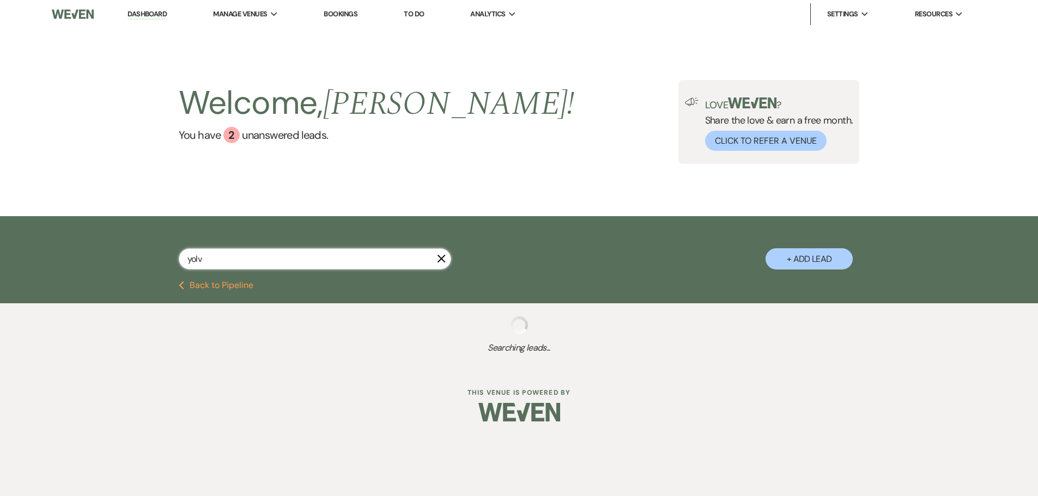
select select "5"
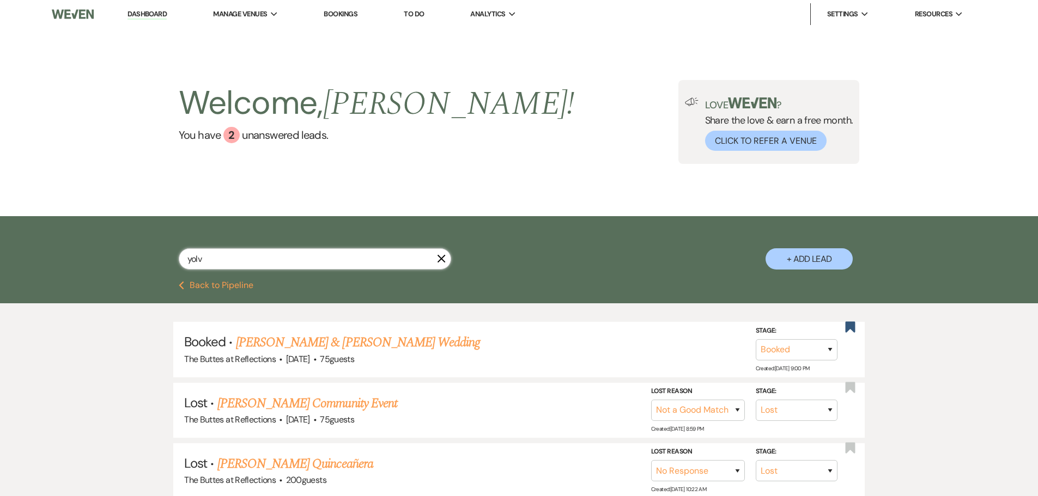
type input "yolva"
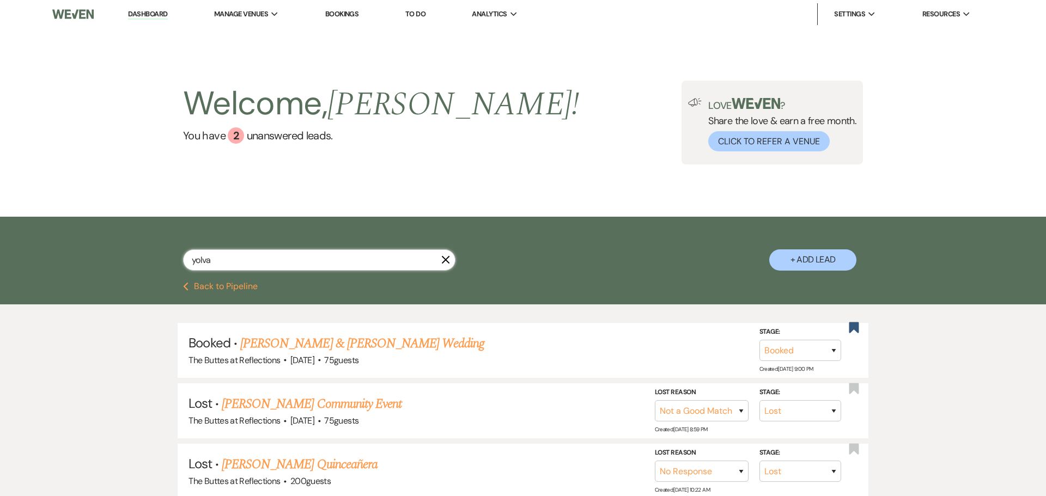
select select "8"
select select "5"
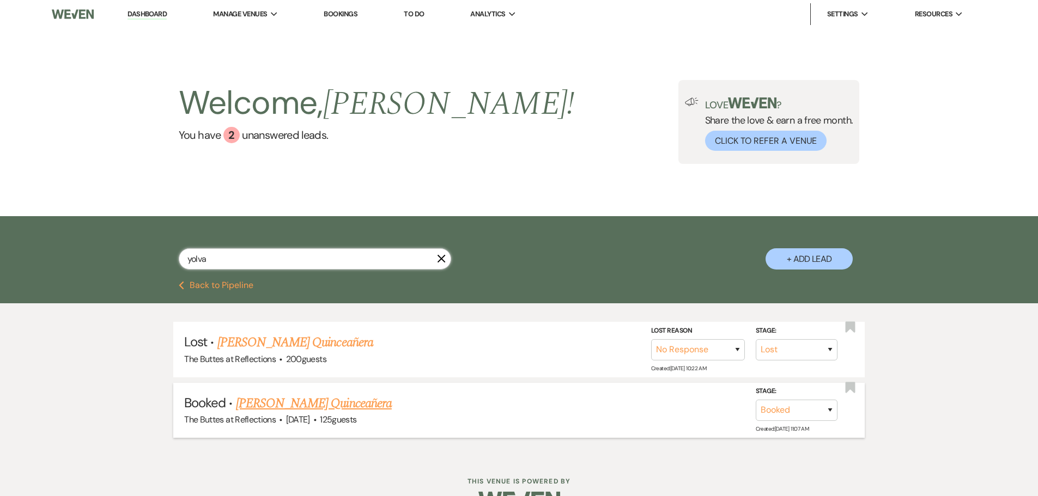
type input "yolva"
click at [297, 402] on link "Yolva Morales's Quinceañera" at bounding box center [314, 404] width 156 height 20
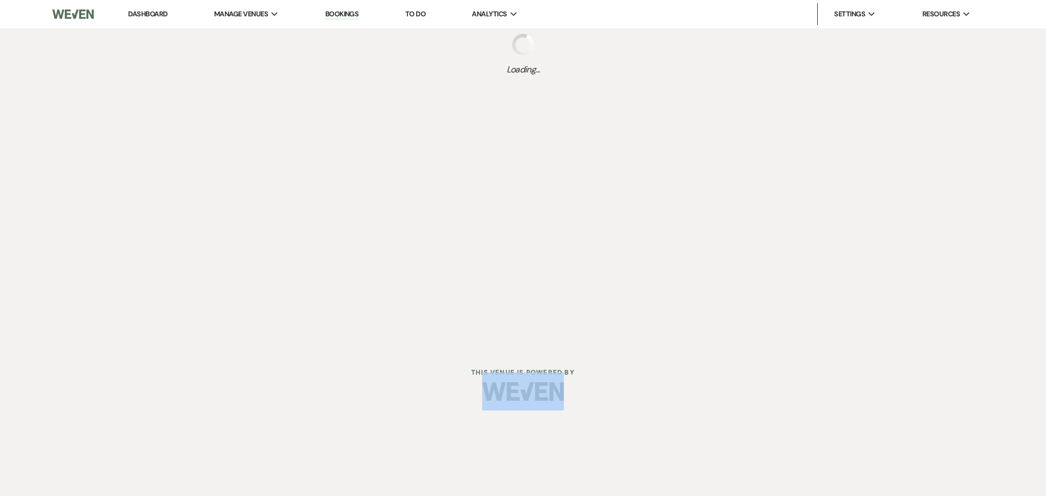
click at [297, 402] on div at bounding box center [523, 391] width 558 height 51
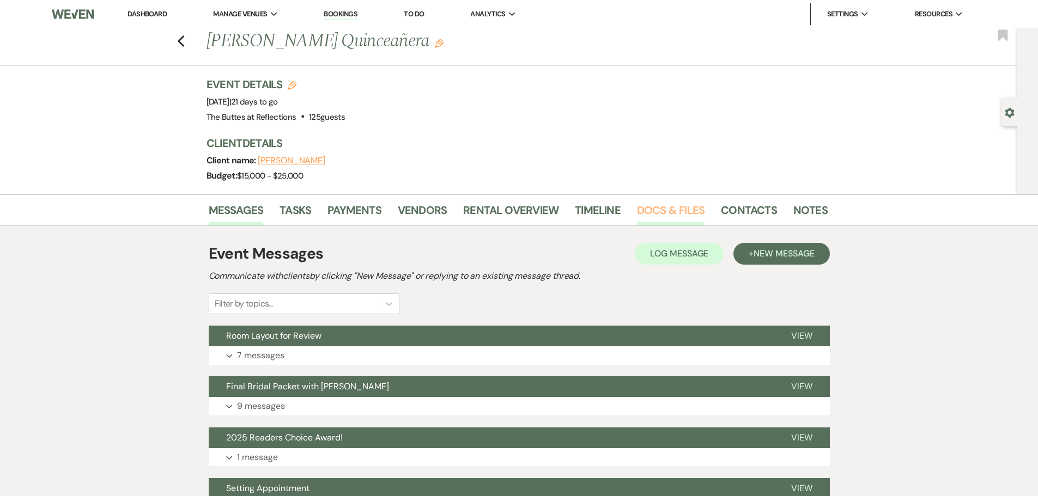
click at [672, 210] on link "Docs & Files" at bounding box center [671, 214] width 68 height 24
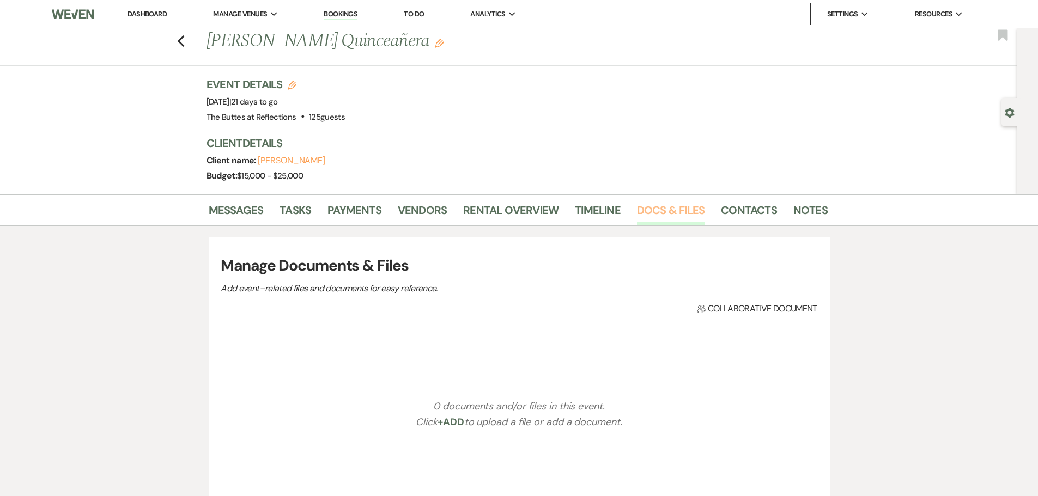
click at [672, 210] on link "Docs & Files" at bounding box center [671, 214] width 68 height 24
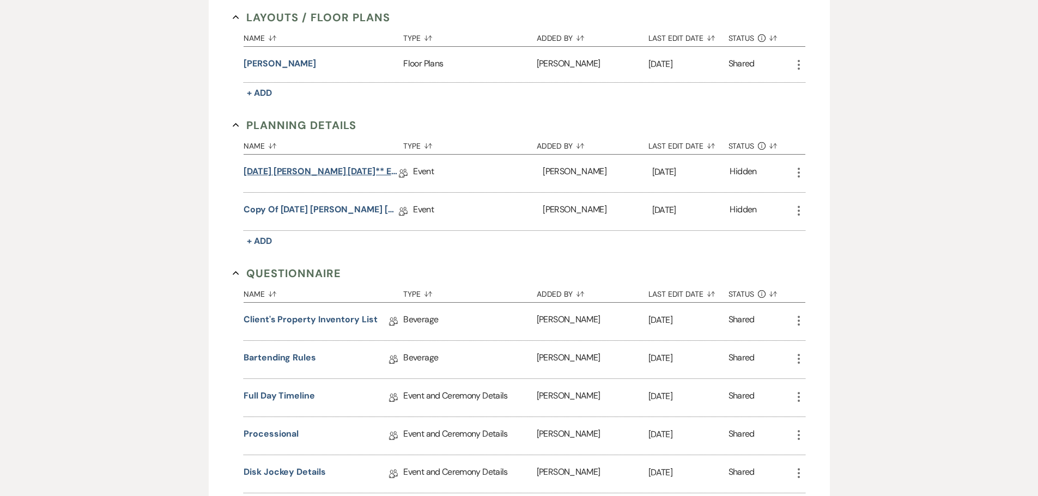
scroll to position [379, 0]
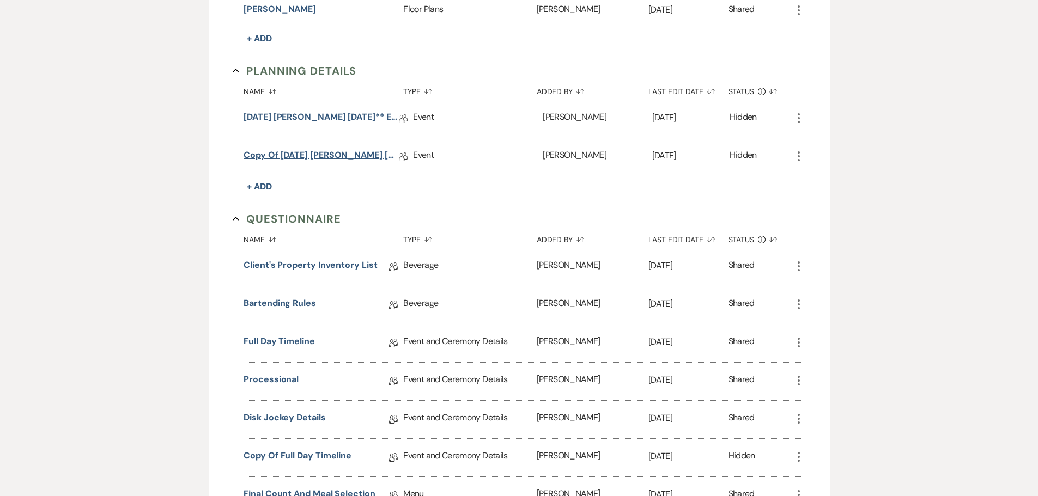
click at [323, 155] on link "Copy of 07.09.2025 Morales, Yolva Quince 09.06.25** Eucalyptus Wedding Details" at bounding box center [321, 157] width 155 height 17
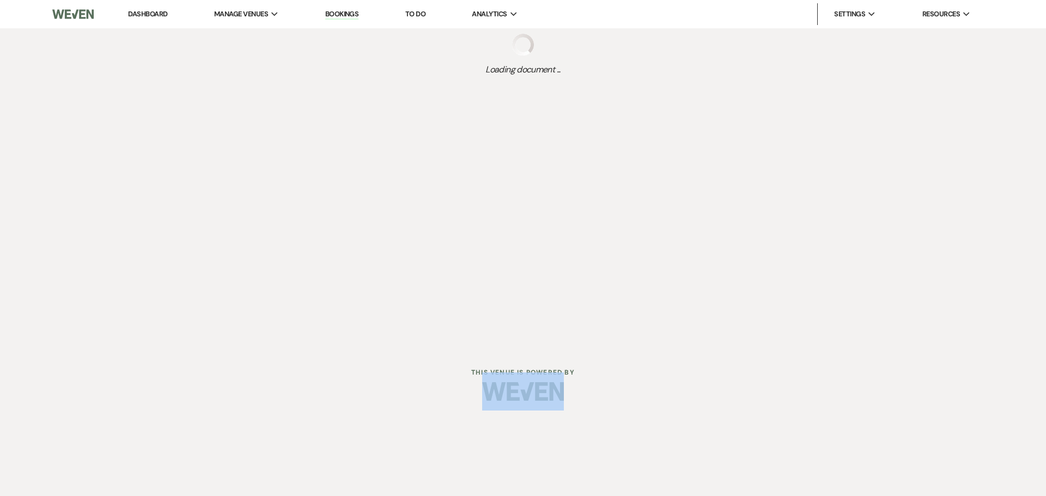
click at [323, 155] on div "Dashboard Manage Venues Expand The Buttes at Reflections Bookings To Do Analyti…" at bounding box center [523, 174] width 1046 height 348
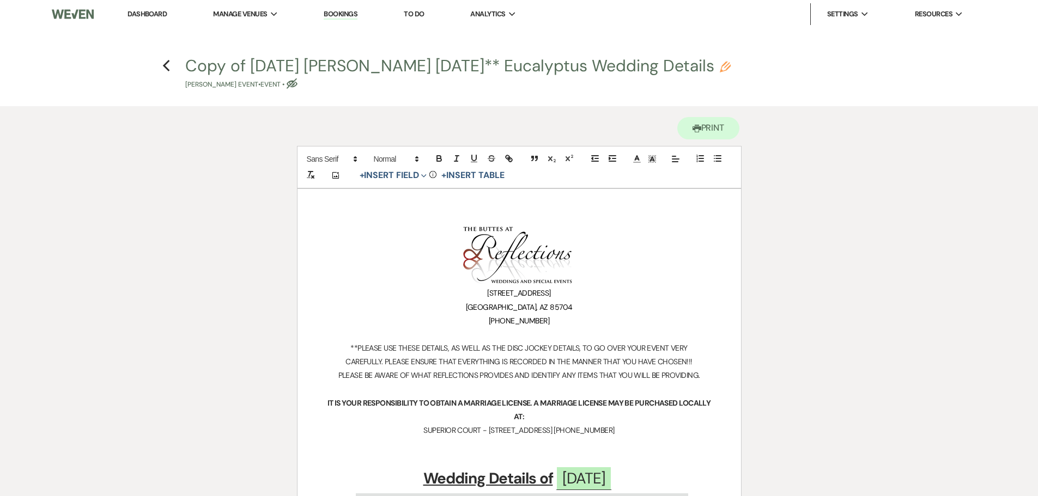
click at [74, 8] on img at bounding box center [72, 14] width 41 height 23
click at [72, 11] on img at bounding box center [72, 14] width 41 height 23
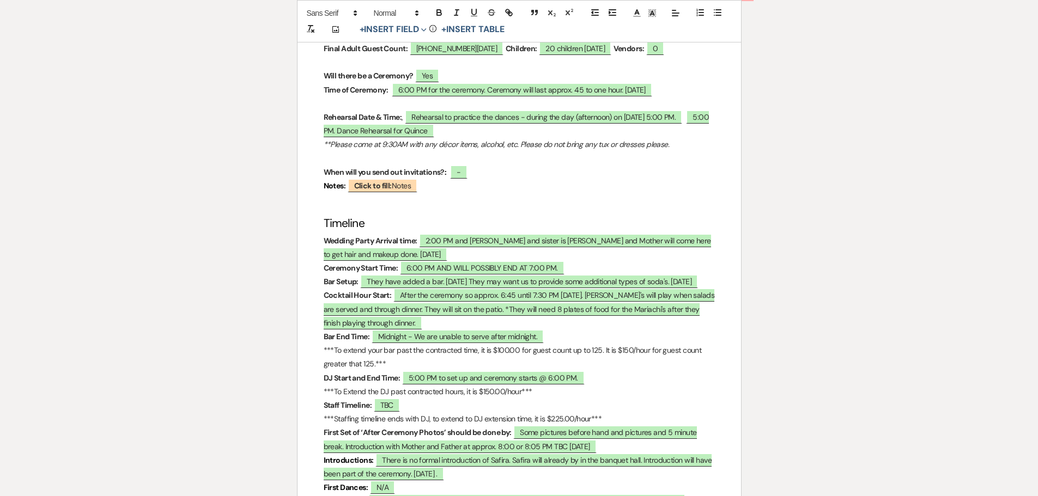
scroll to position [1035, 0]
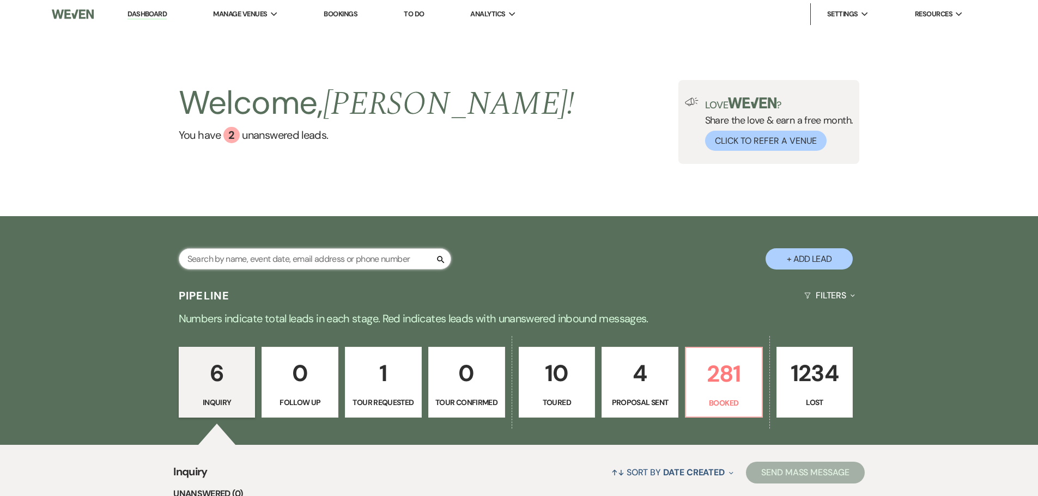
click at [399, 260] on input "text" at bounding box center [315, 258] width 272 height 21
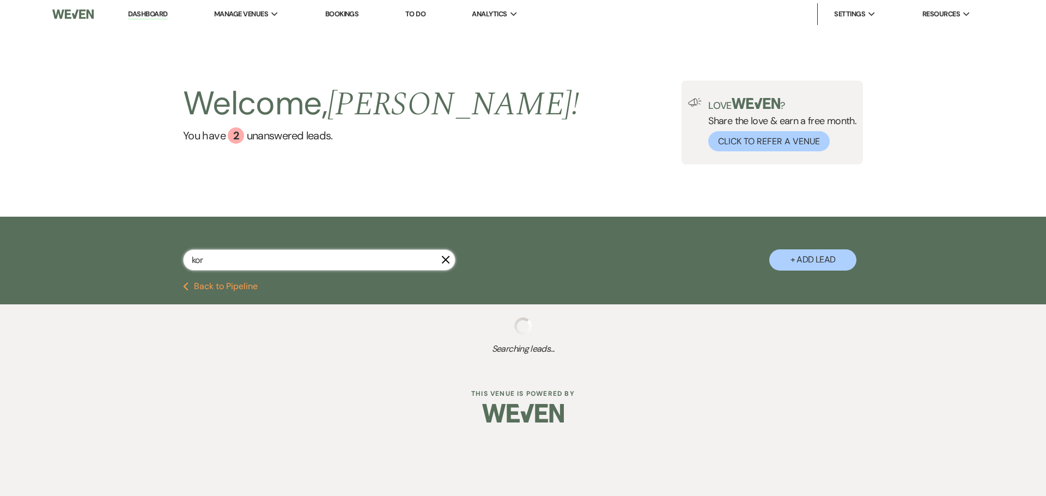
type input "korm"
select select "8"
select select "5"
select select "8"
select select "5"
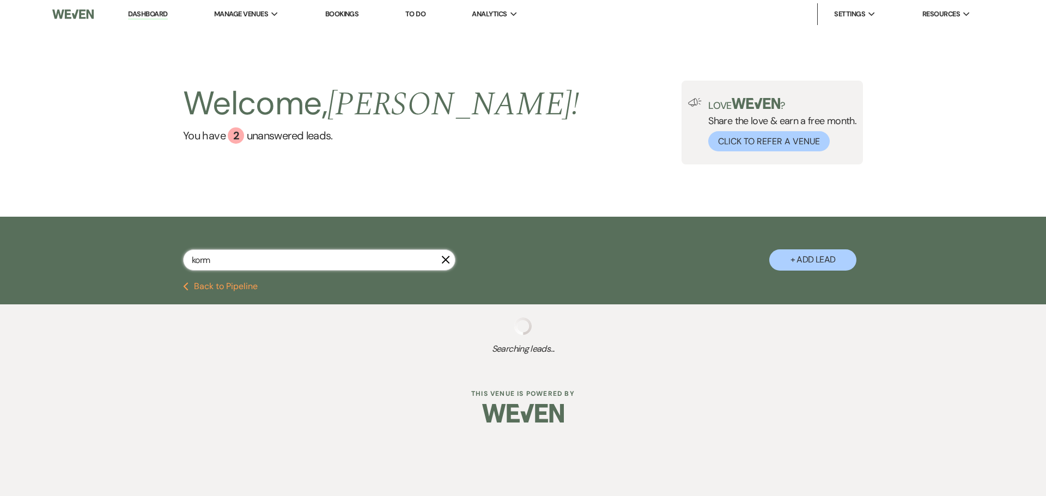
select select "8"
select select "5"
select select "8"
select select "5"
select select "8"
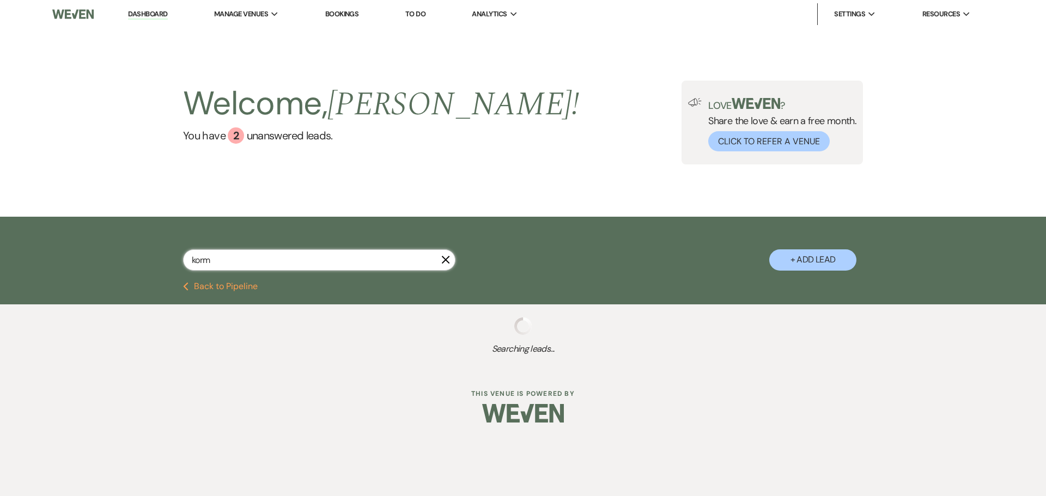
select select "4"
select select "8"
select select "11"
select select "8"
select select "10"
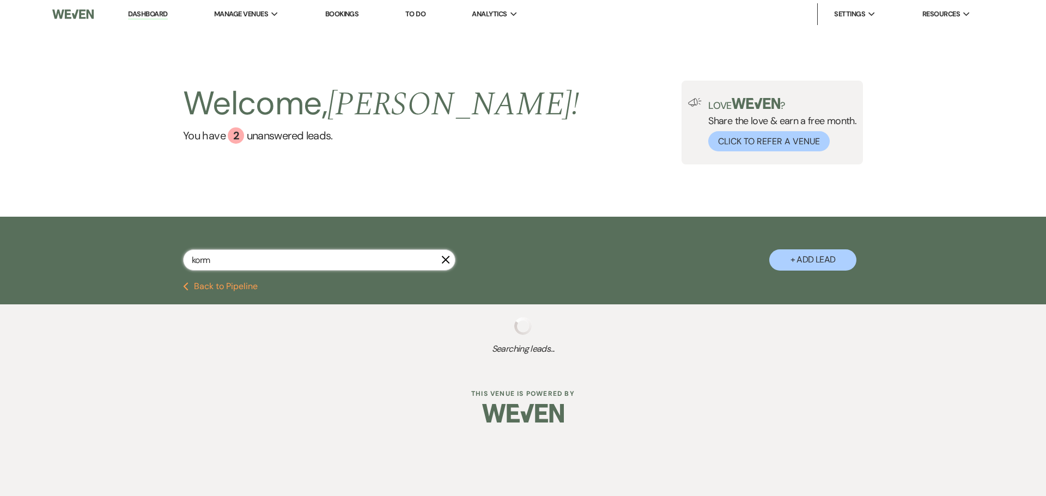
select select "8"
select select "11"
select select "8"
select select "5"
select select "8"
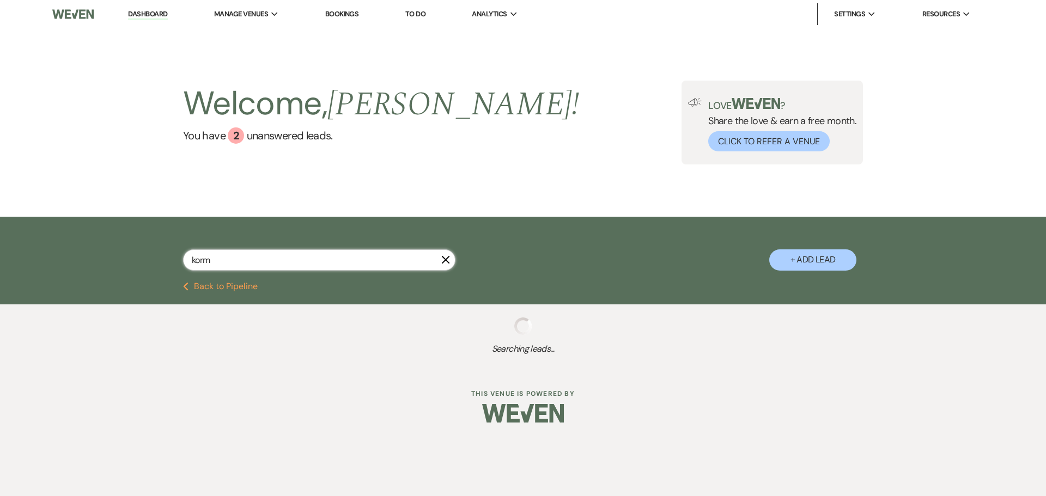
select select "5"
select select "8"
select select "5"
select select "8"
select select "5"
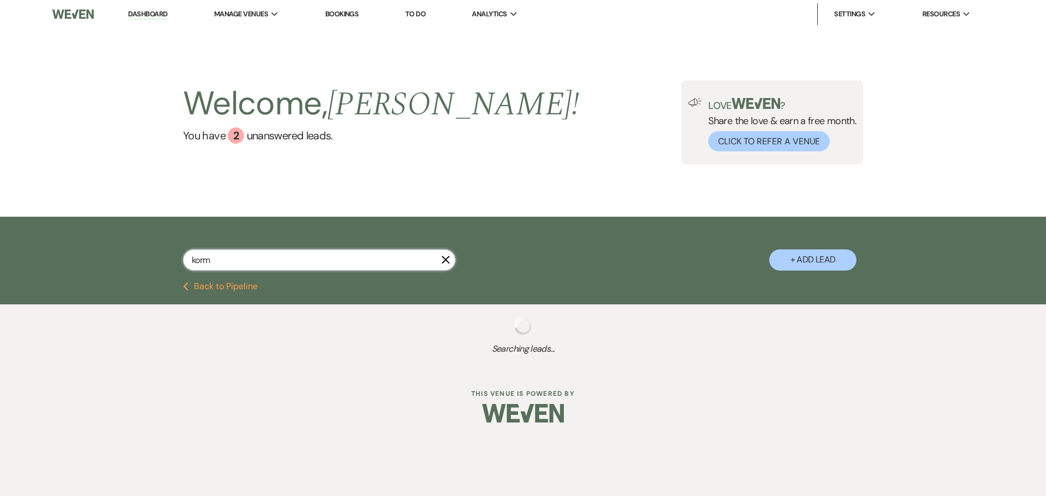
select select "8"
select select "9"
select select "8"
select select "5"
select select "8"
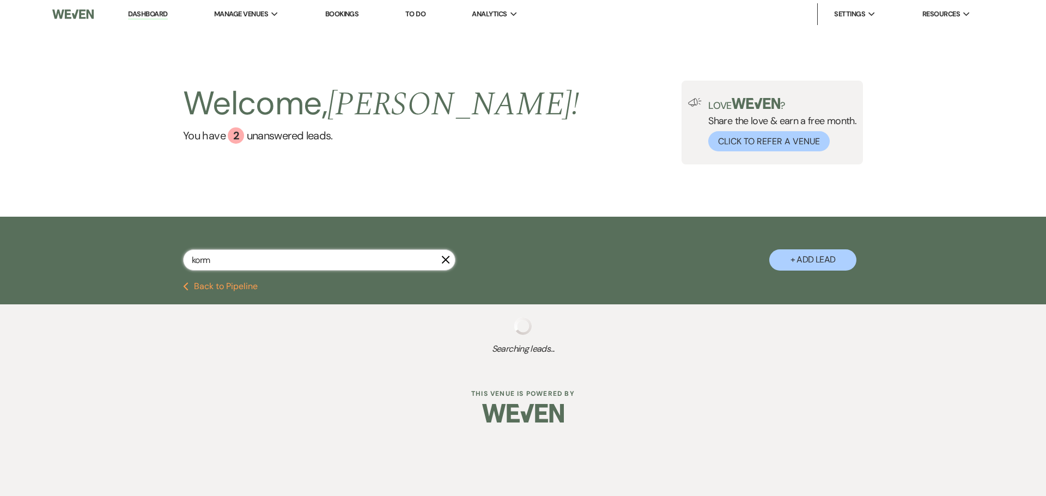
select select "6"
select select "8"
select select "5"
select select "8"
select select "5"
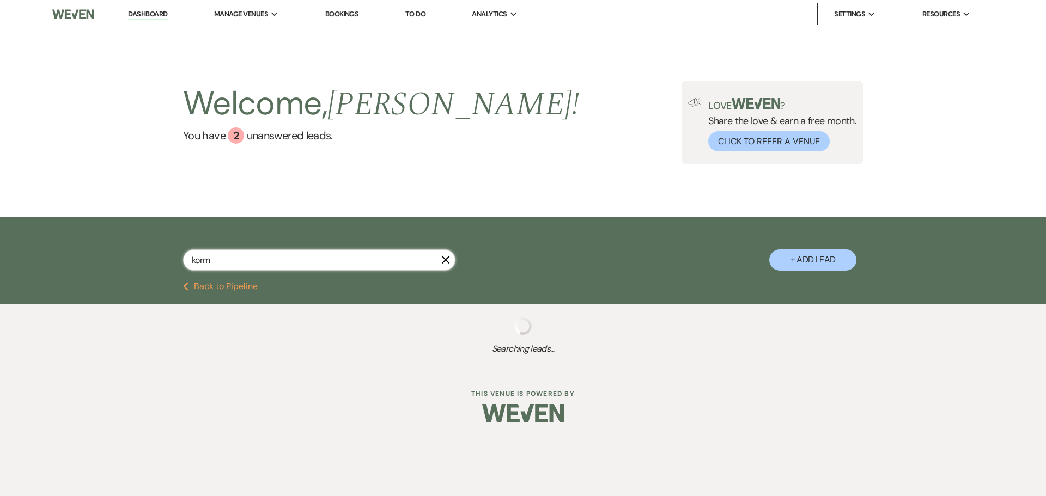
select select "8"
select select "5"
select select "8"
select select "6"
select select "8"
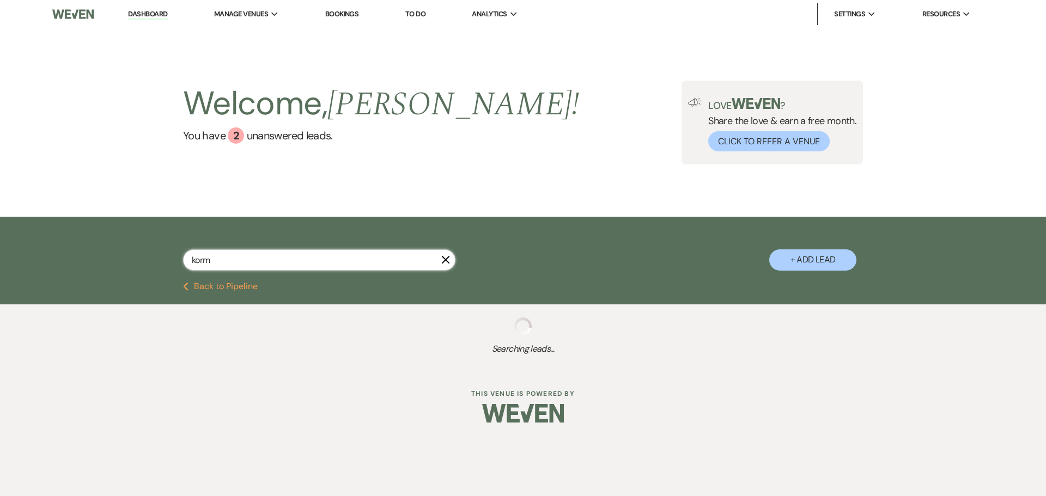
select select "5"
select select "8"
select select "5"
select select "8"
select select "5"
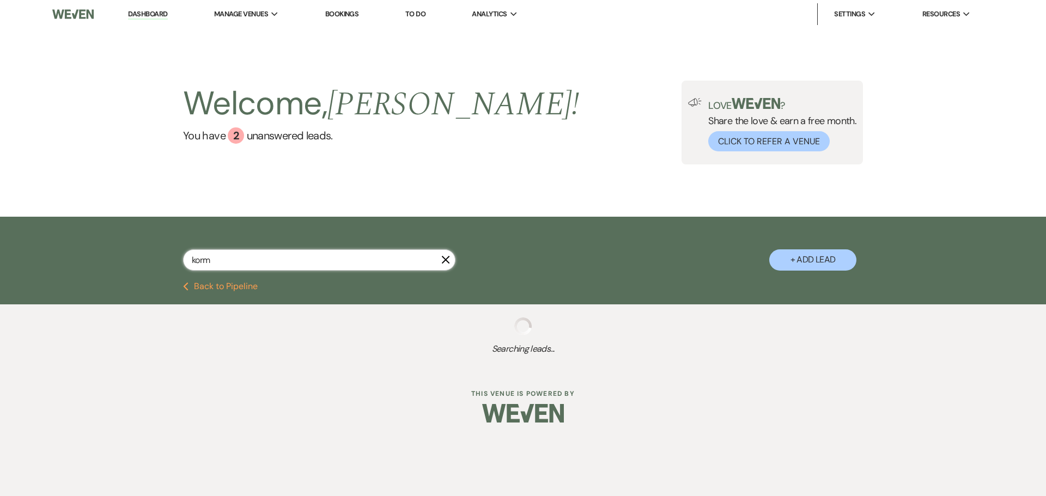
select select "8"
select select "6"
select select "8"
select select "6"
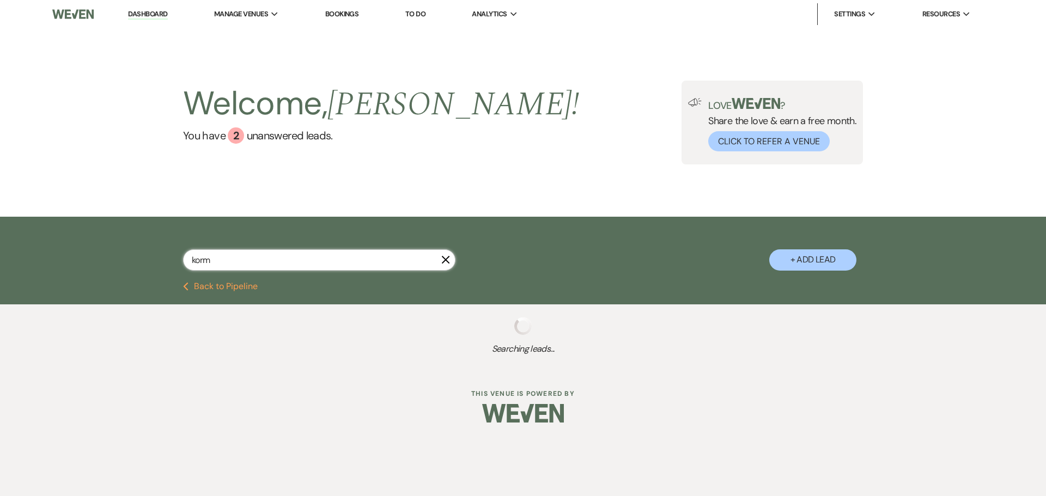
select select "8"
select select "5"
select select "8"
select select "9"
select select "8"
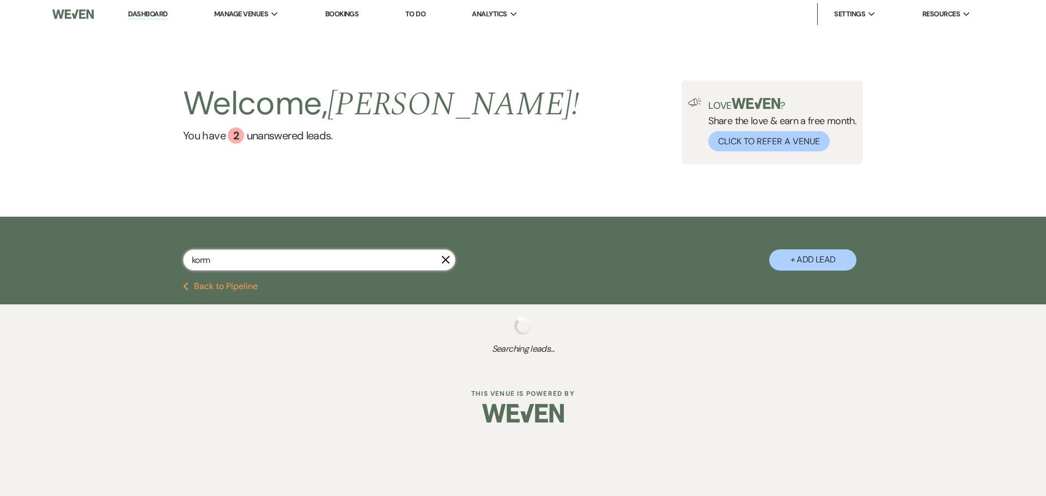
select select "5"
select select "8"
select select "5"
select select "8"
select select "5"
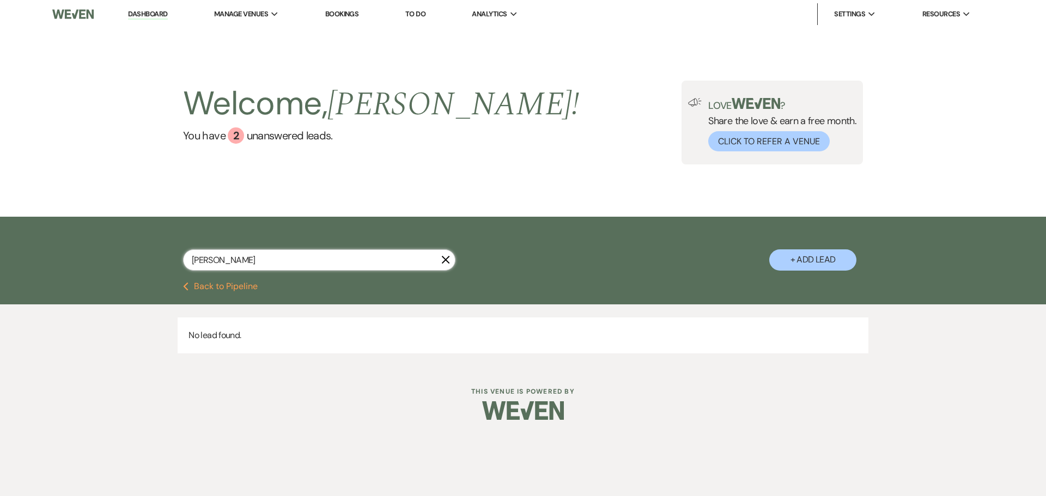
drag, startPoint x: 224, startPoint y: 260, endPoint x: 180, endPoint y: 260, distance: 44.7
click at [180, 260] on div "[PERSON_NAME] X + Add Lead" at bounding box center [523, 250] width 784 height 57
type input "[PERSON_NAME]"
